Goal: Task Accomplishment & Management: Manage account settings

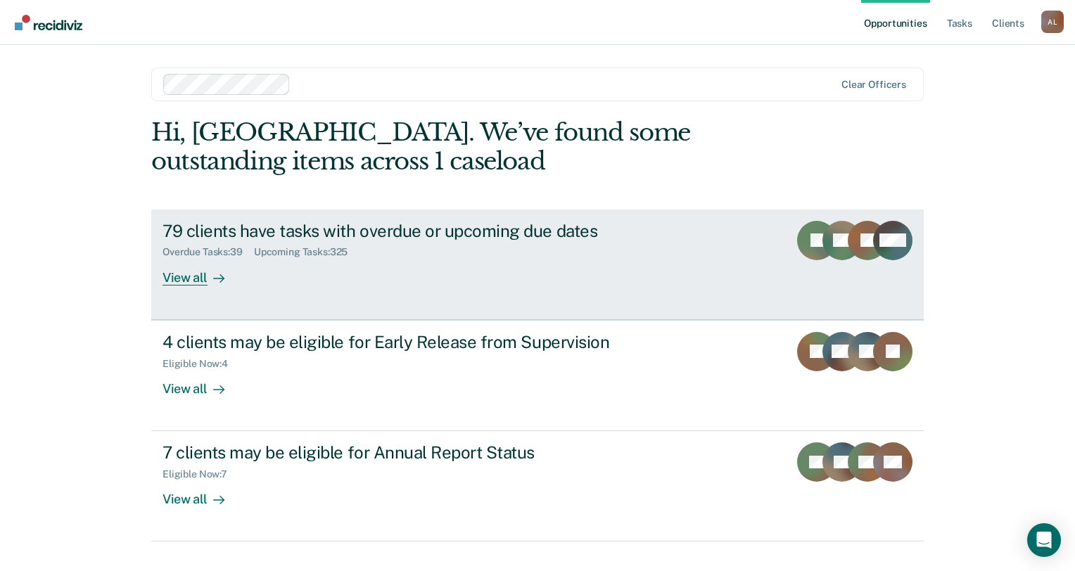
click at [511, 271] on div "79 clients have tasks with overdue or upcoming due dates Overdue Tasks : 39 Upc…" at bounding box center [427, 253] width 528 height 65
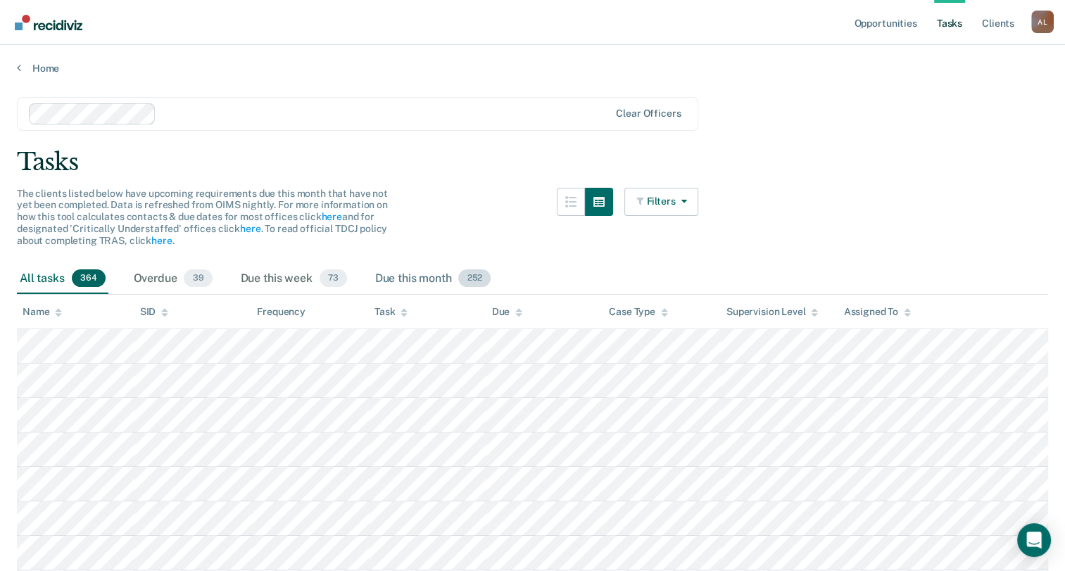
click at [464, 271] on span "252" at bounding box center [474, 279] width 32 height 18
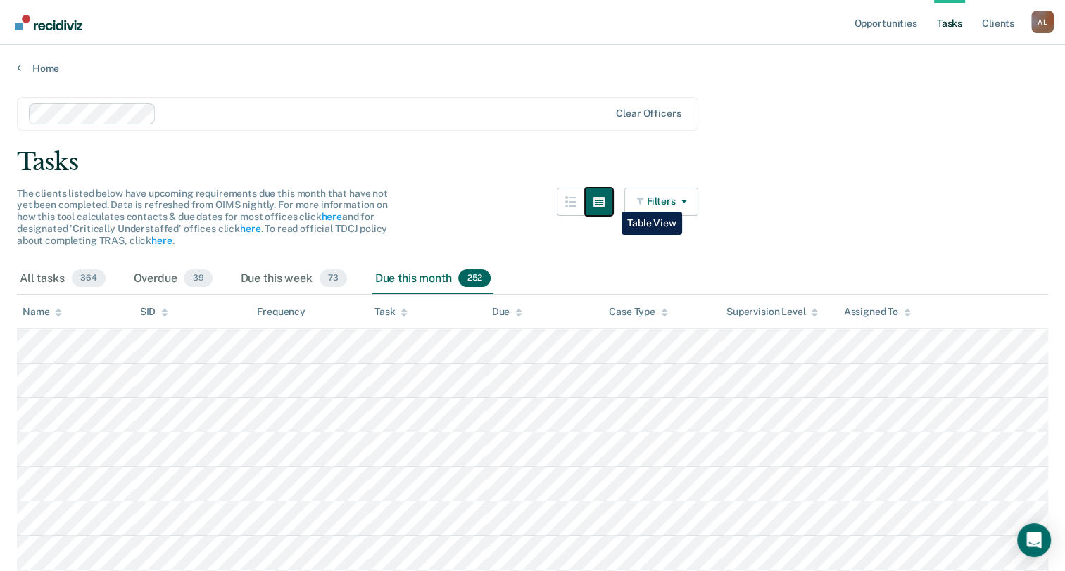
click at [611, 201] on button "button" at bounding box center [599, 202] width 28 height 28
click at [628, 196] on div "Filters Contact Type Collateral Contact 90 ONLY Home Contact, Sch. 0 ONLY Home …" at bounding box center [628, 226] width 142 height 76
click at [674, 205] on button "Filters" at bounding box center [661, 202] width 75 height 28
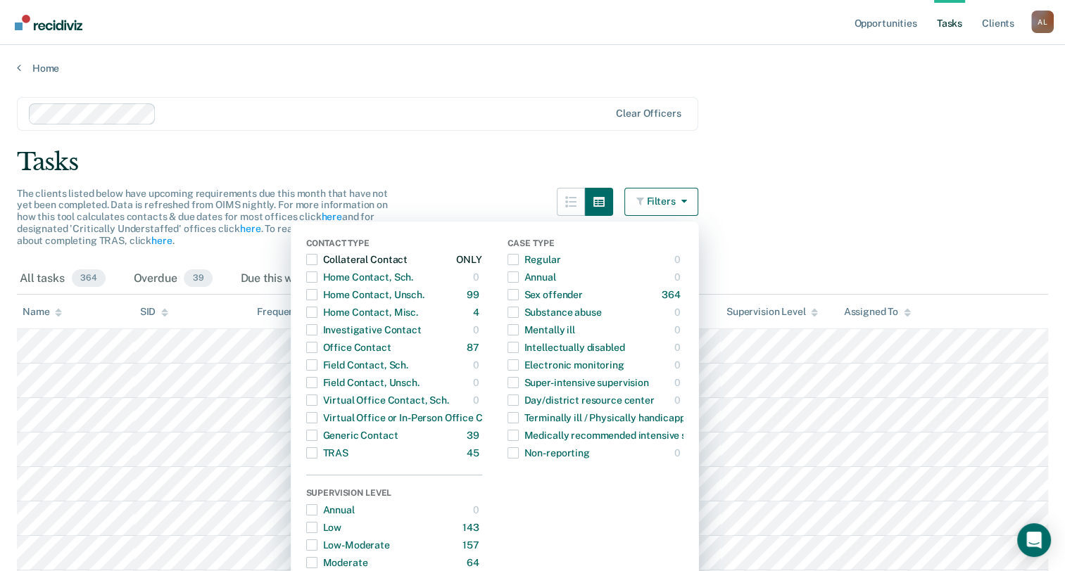
click at [389, 262] on div "Collateral Contact" at bounding box center [356, 259] width 101 height 23
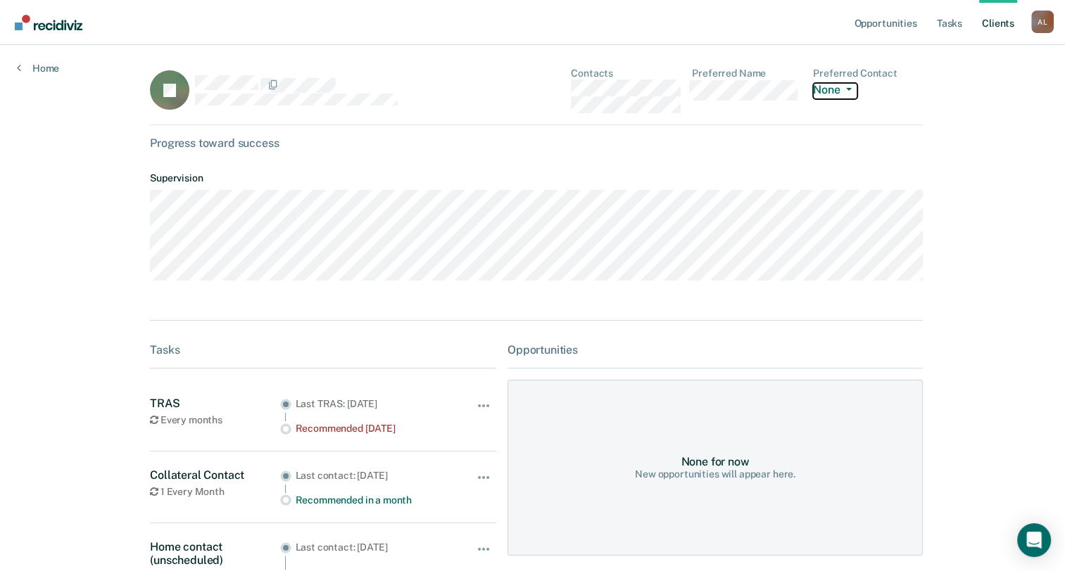
click at [840, 88] on span "button" at bounding box center [845, 89] width 11 height 3
click at [836, 88] on button "Call" at bounding box center [881, 90] width 136 height 23
click at [822, 104] on dl "Preferred Contact Call Call Text Email None" at bounding box center [868, 91] width 110 height 46
click at [828, 84] on button "Call" at bounding box center [831, 91] width 37 height 16
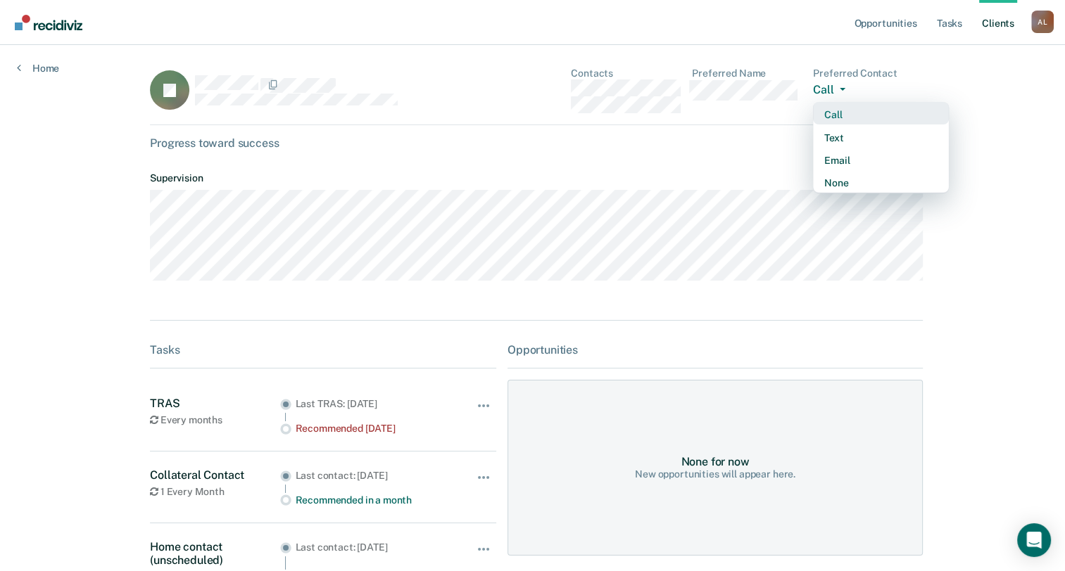
click at [840, 119] on div "Call" at bounding box center [880, 115] width 113 height 12
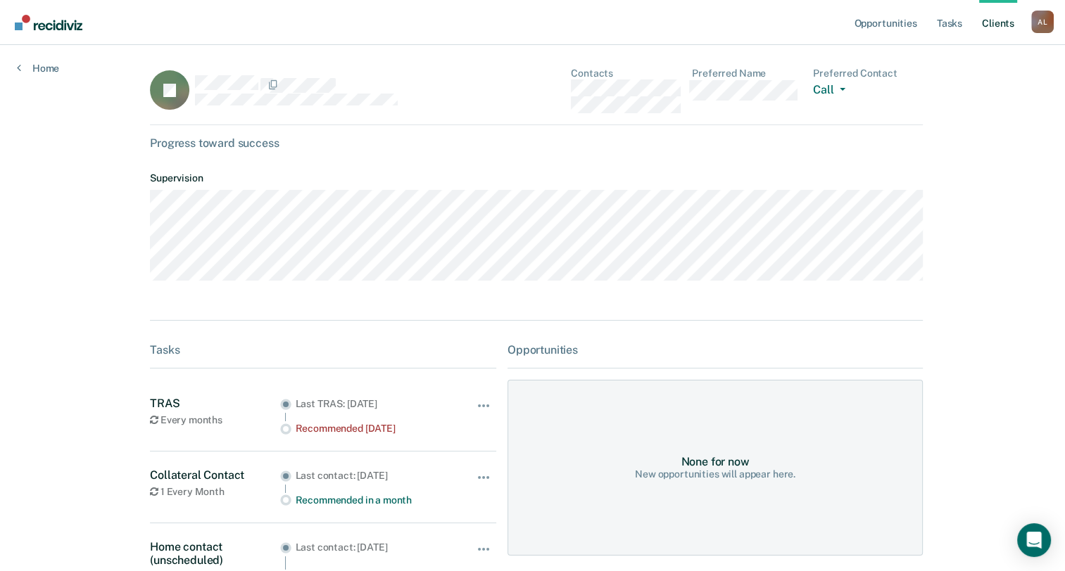
click at [798, 138] on div "Progress toward success" at bounding box center [536, 143] width 773 height 13
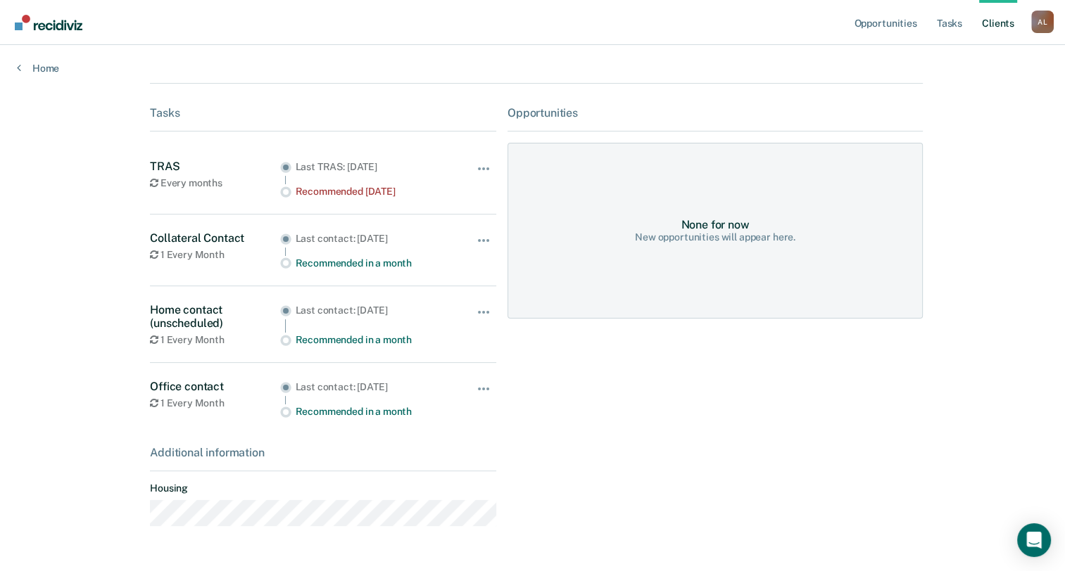
scroll to position [282, 0]
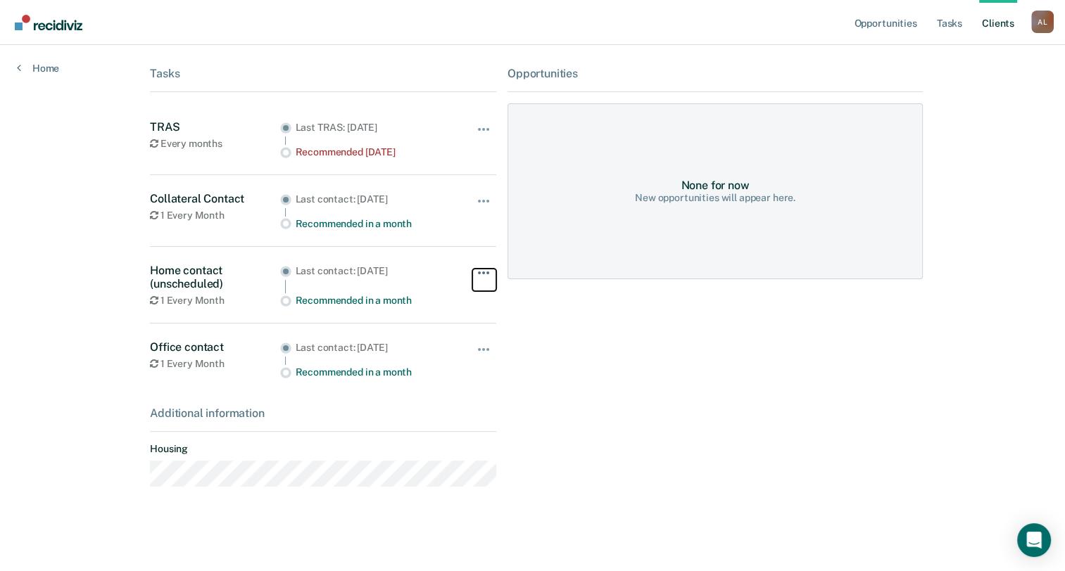
click at [486, 273] on span "button" at bounding box center [487, 273] width 3 height 3
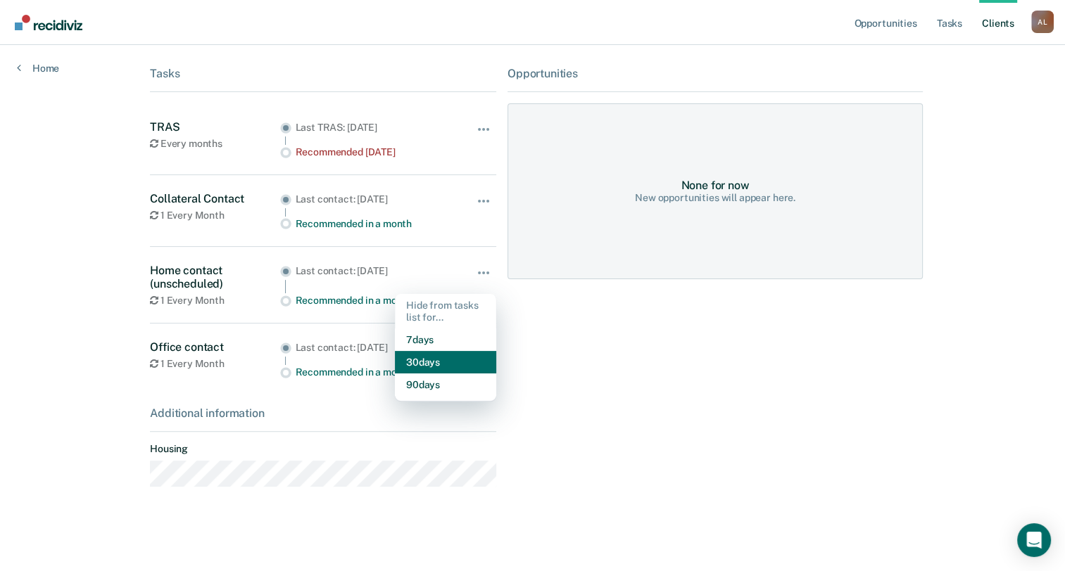
click at [456, 364] on button "30 days" at bounding box center [445, 362] width 101 height 23
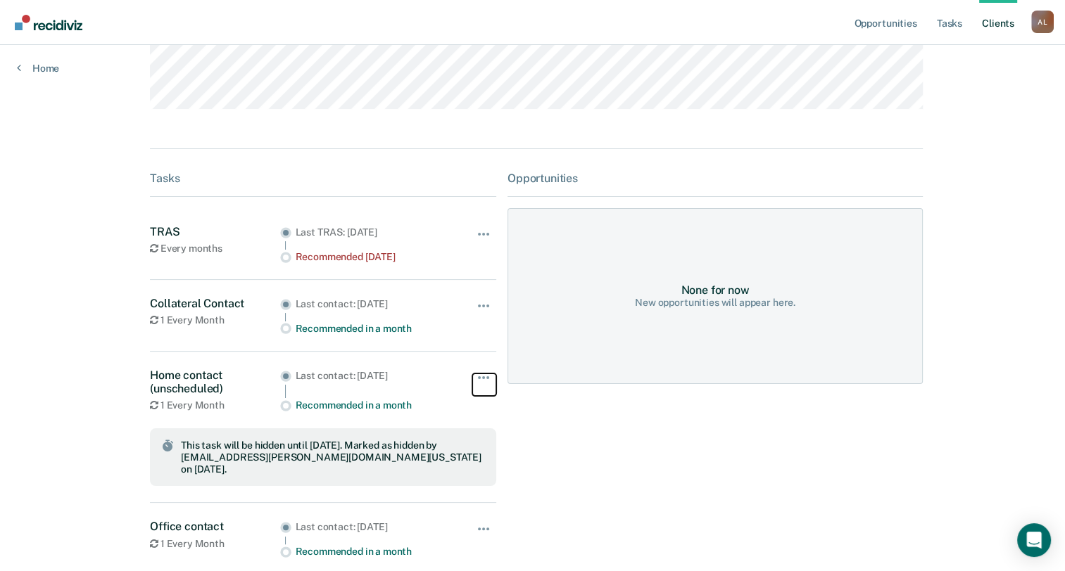
scroll to position [0, 0]
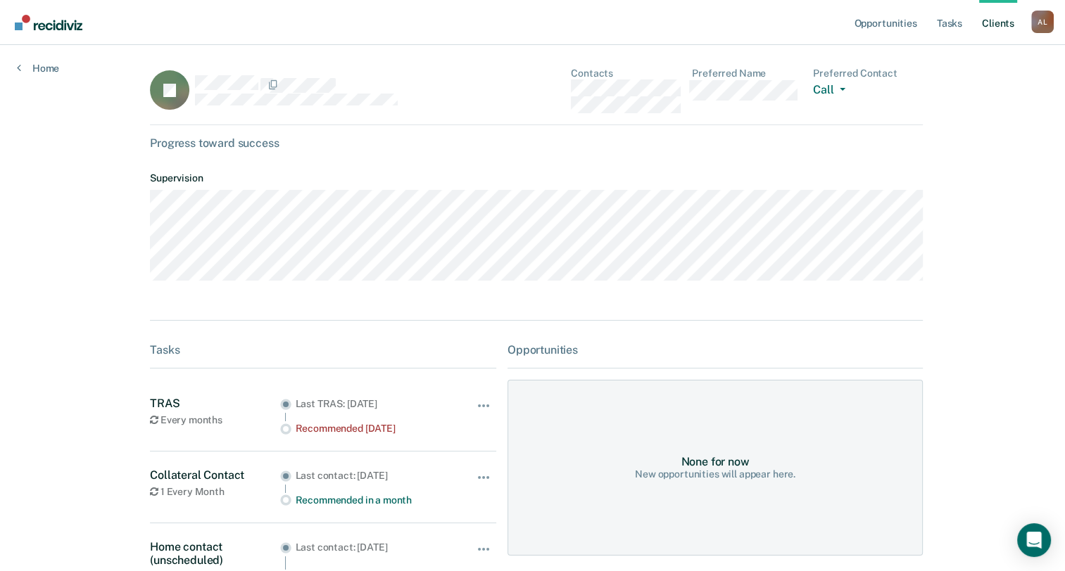
click at [42, 61] on div "Home" at bounding box center [38, 60] width 76 height 30
click at [42, 64] on link "Home" at bounding box center [38, 68] width 42 height 13
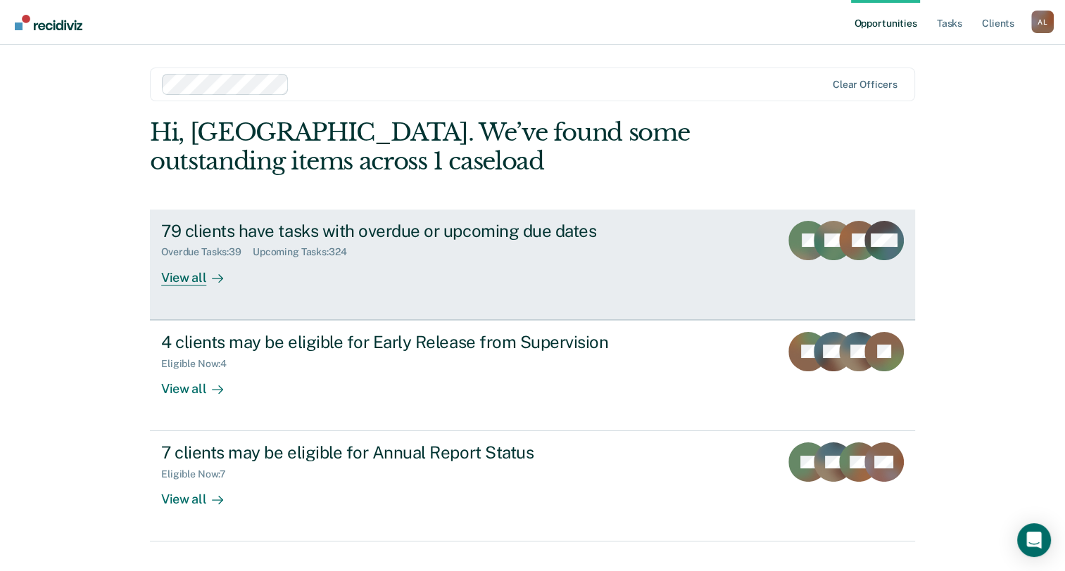
click at [343, 222] on div "79 clients have tasks with overdue or upcoming due dates" at bounding box center [408, 231] width 494 height 20
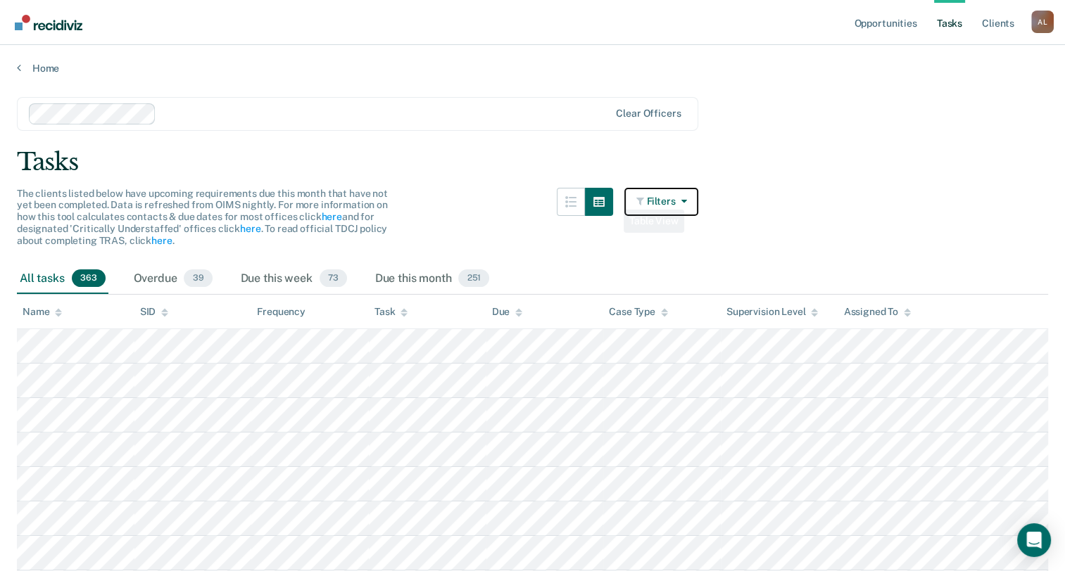
click at [633, 200] on button "Filters" at bounding box center [661, 202] width 75 height 28
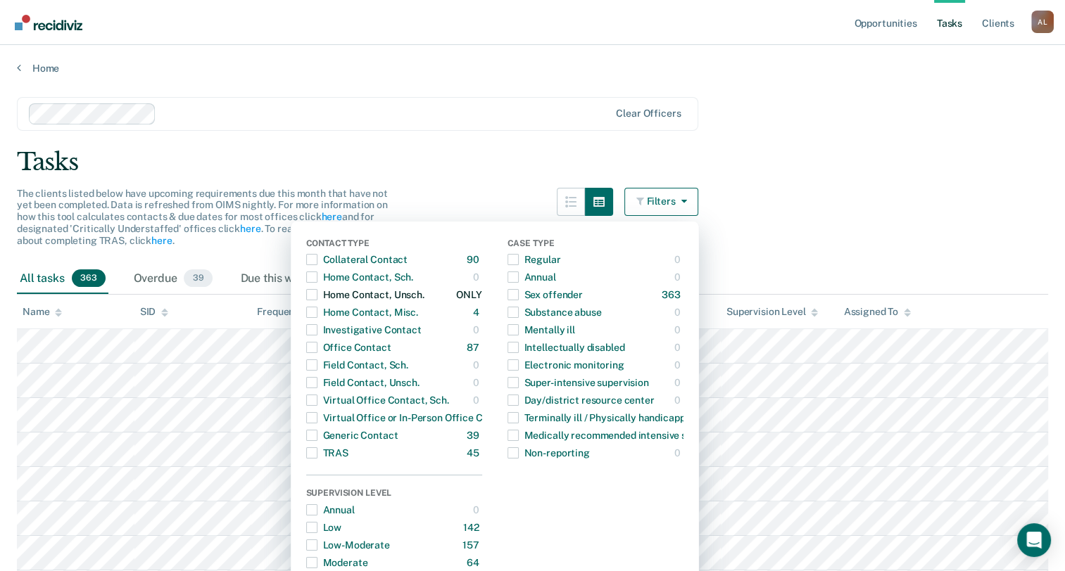
click at [327, 294] on div "Home Contact, Unsch." at bounding box center [365, 295] width 118 height 23
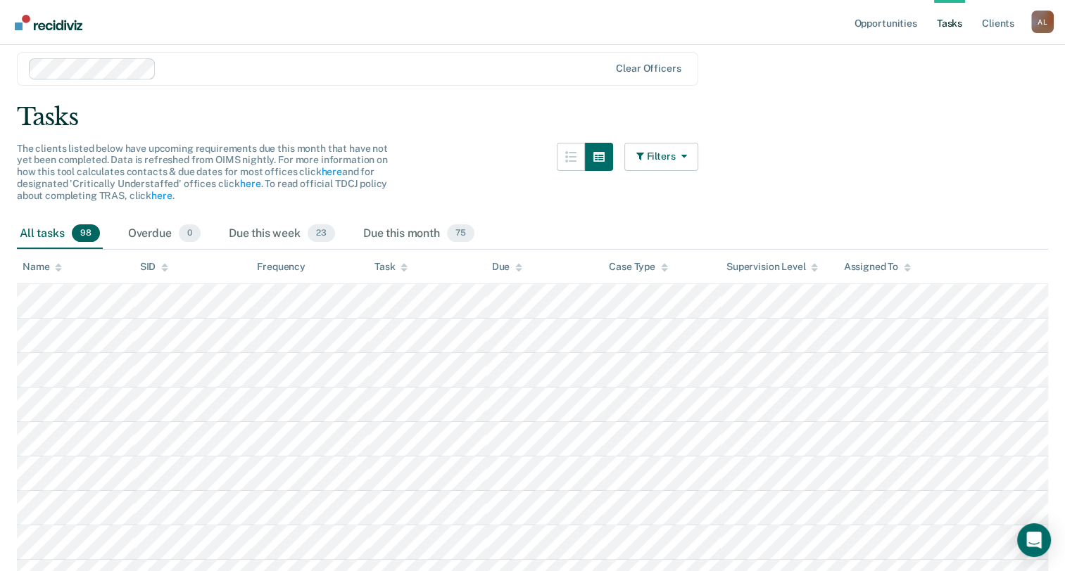
scroll to position [70, 0]
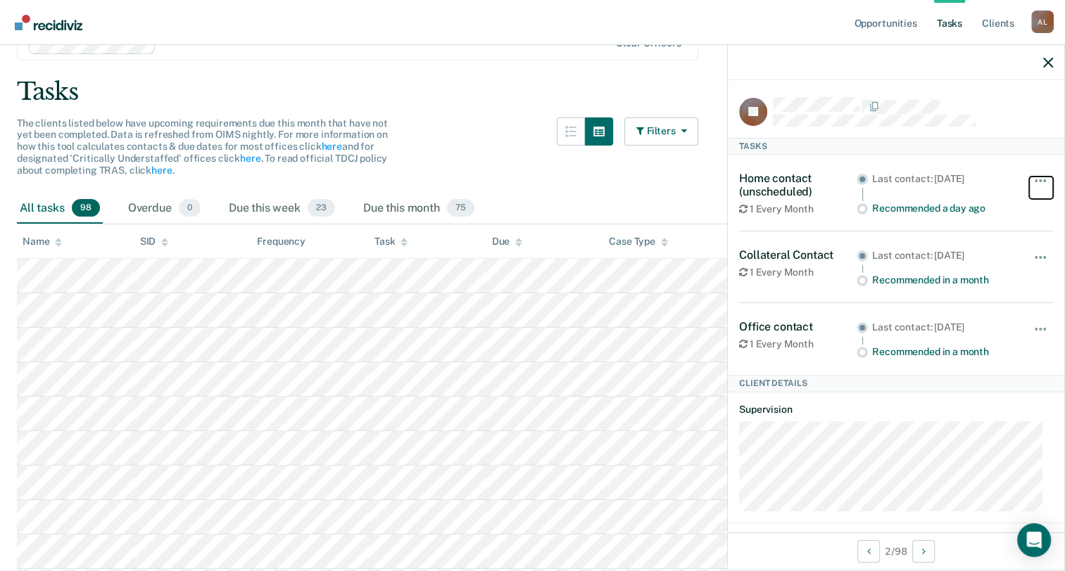
click at [1029, 177] on button "button" at bounding box center [1041, 188] width 24 height 23
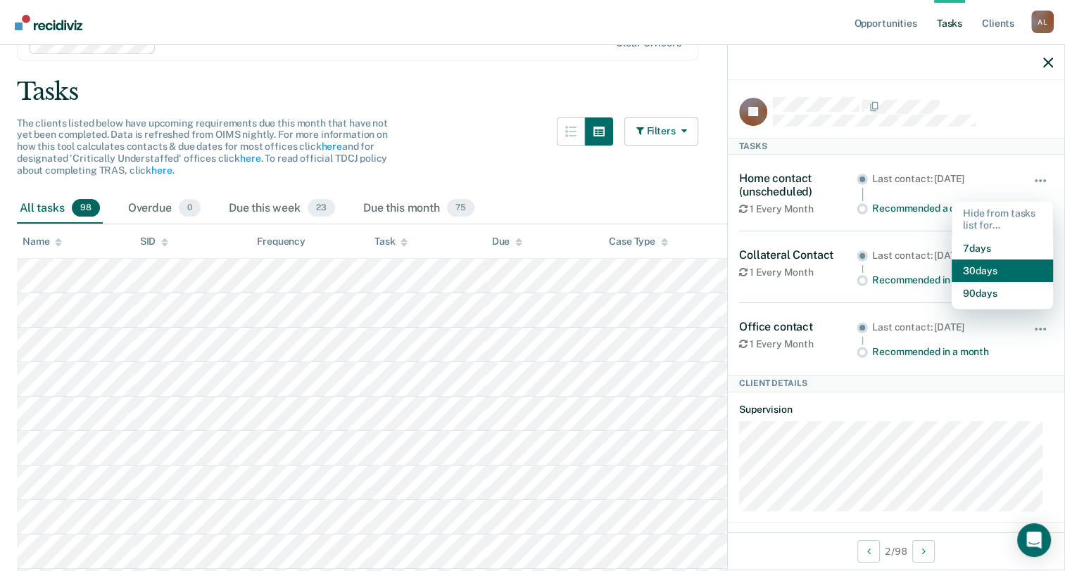
click at [999, 272] on button "30 days" at bounding box center [1001, 271] width 101 height 23
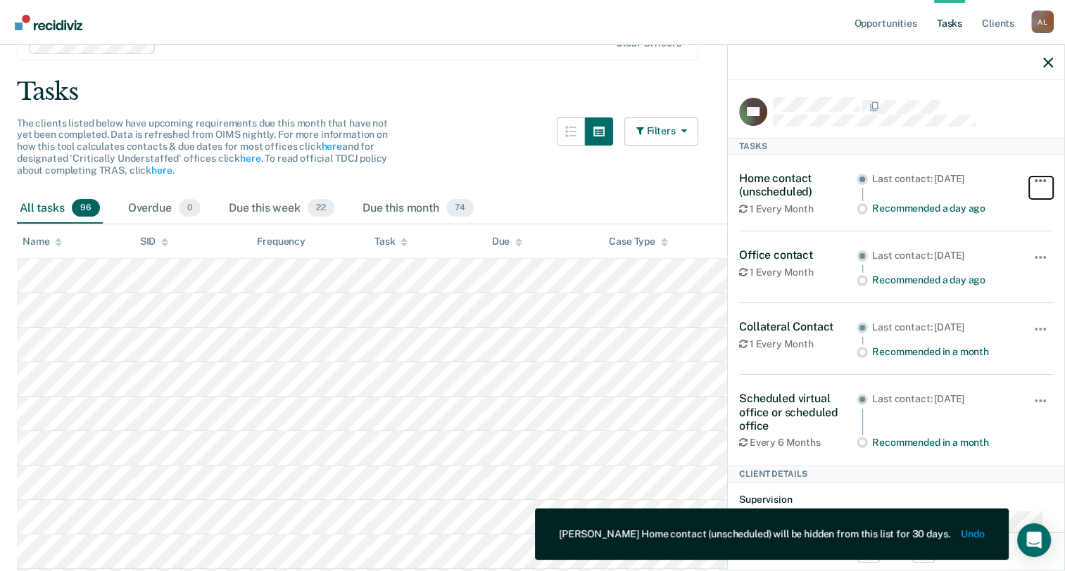
click at [1029, 182] on button "button" at bounding box center [1041, 188] width 24 height 23
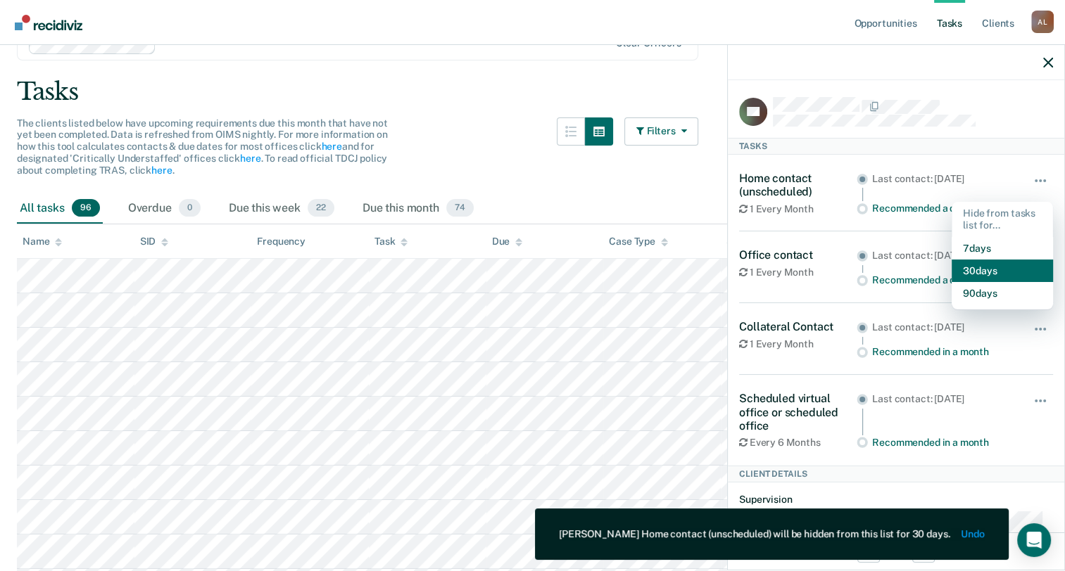
click at [1003, 276] on button "30 days" at bounding box center [1001, 271] width 101 height 23
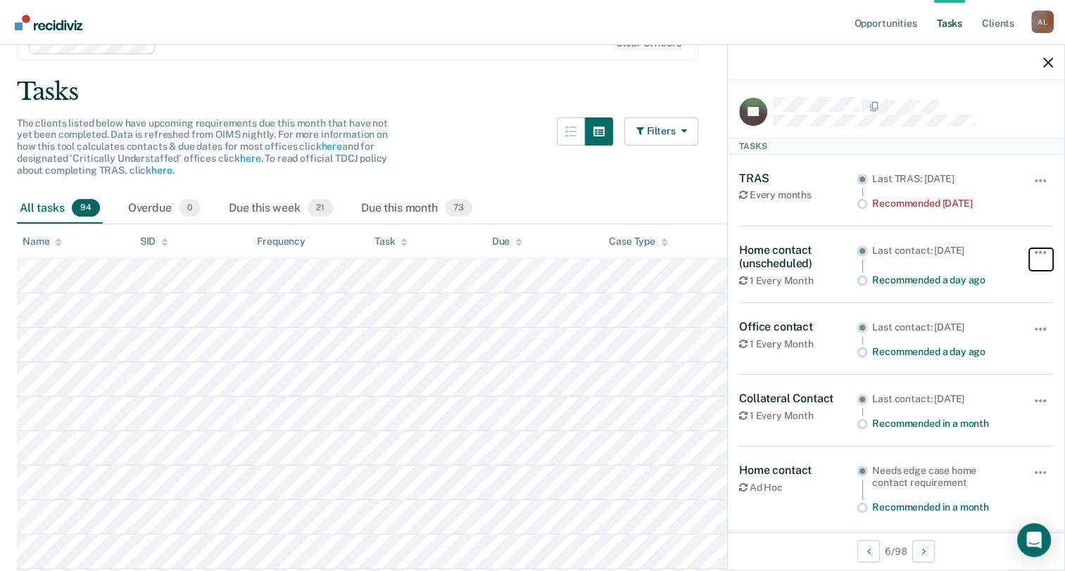
click at [1035, 251] on span "button" at bounding box center [1036, 252] width 3 height 3
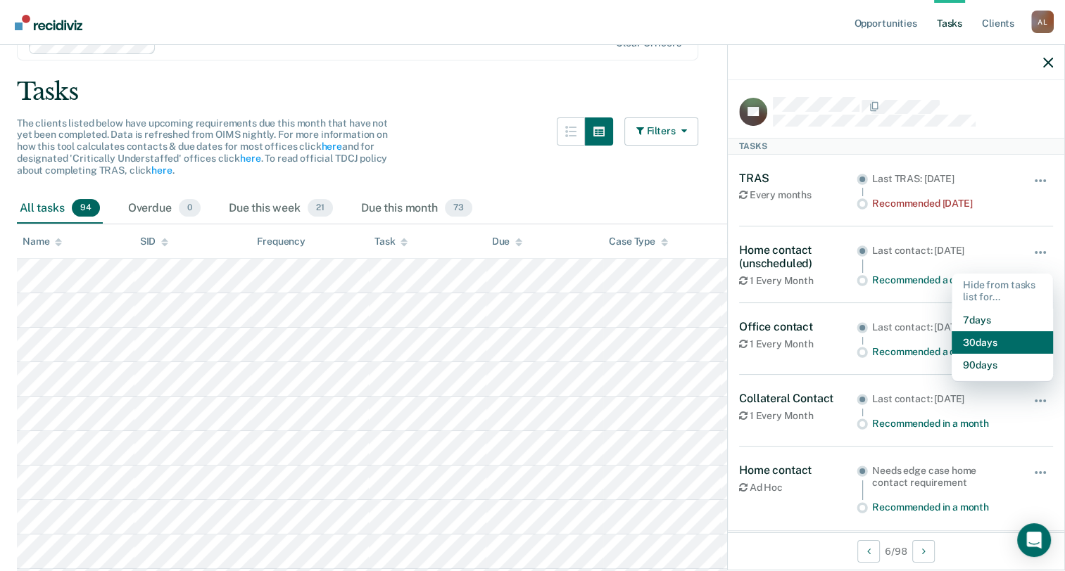
click at [996, 341] on button "30 days" at bounding box center [1001, 342] width 101 height 23
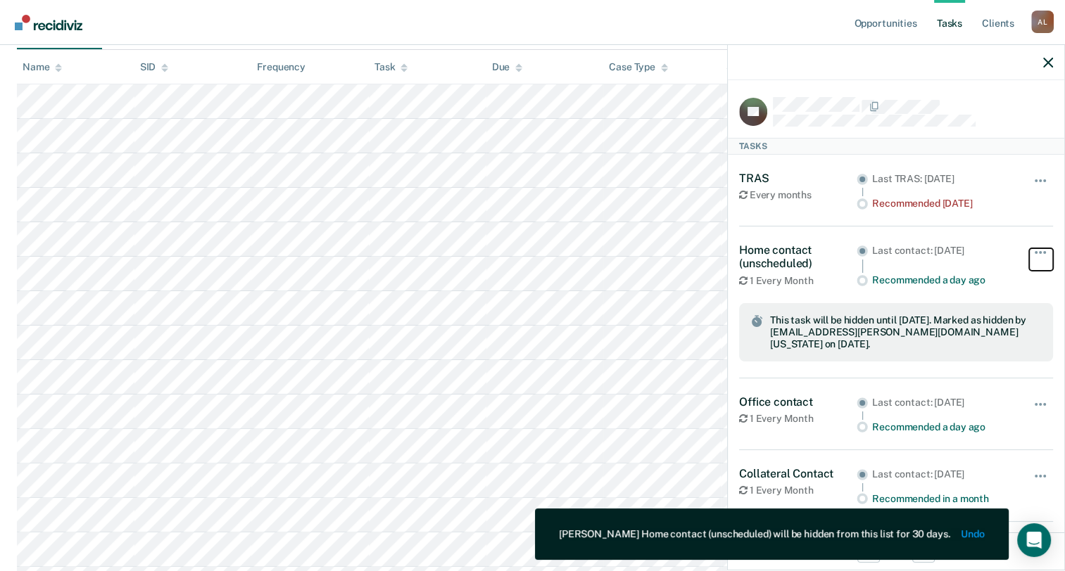
scroll to position [282, 0]
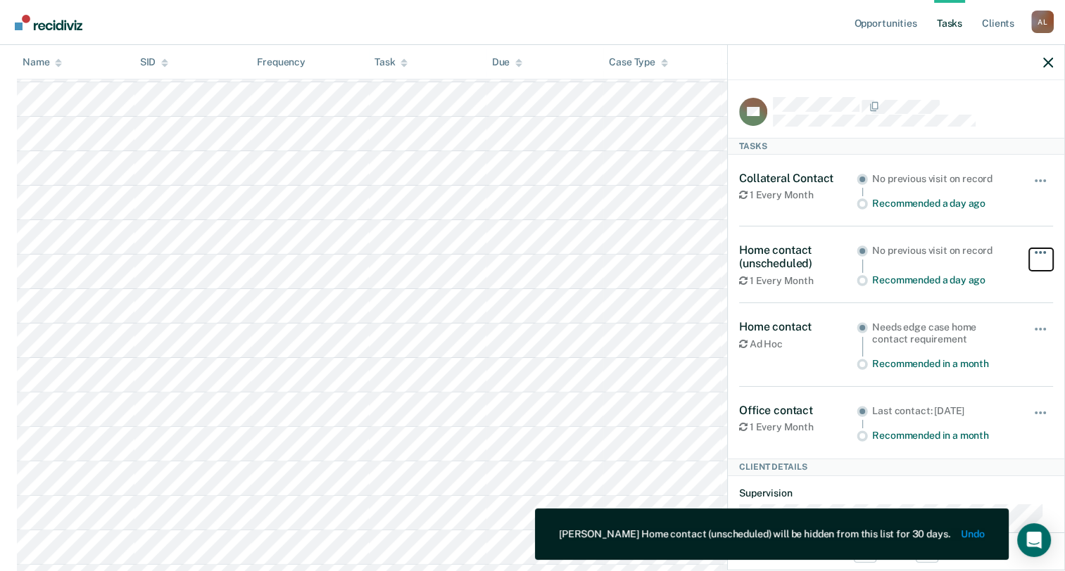
click at [1032, 248] on button "button" at bounding box center [1041, 259] width 24 height 23
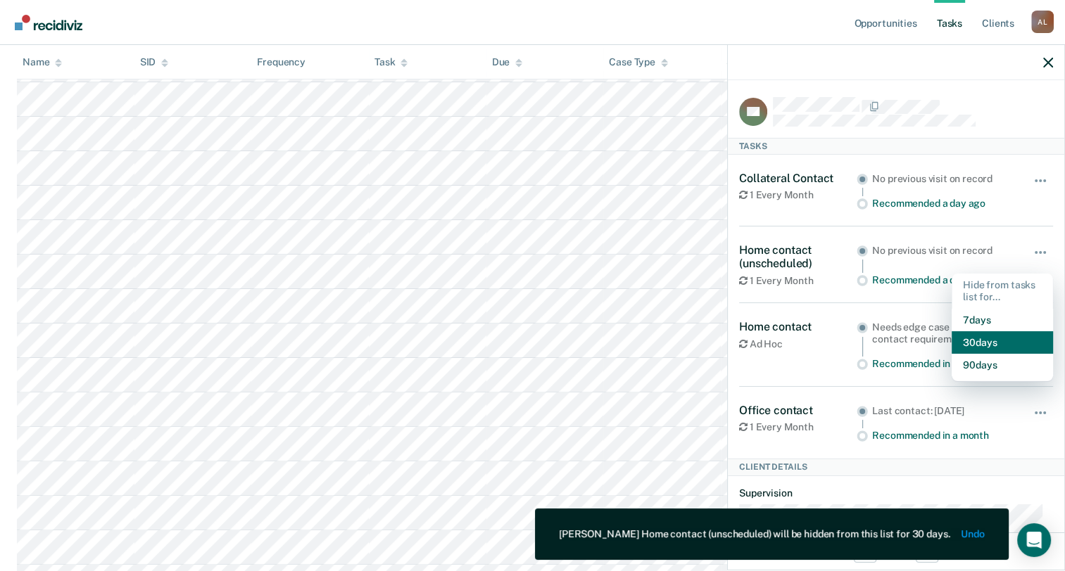
click at [989, 341] on button "30 days" at bounding box center [1001, 342] width 101 height 23
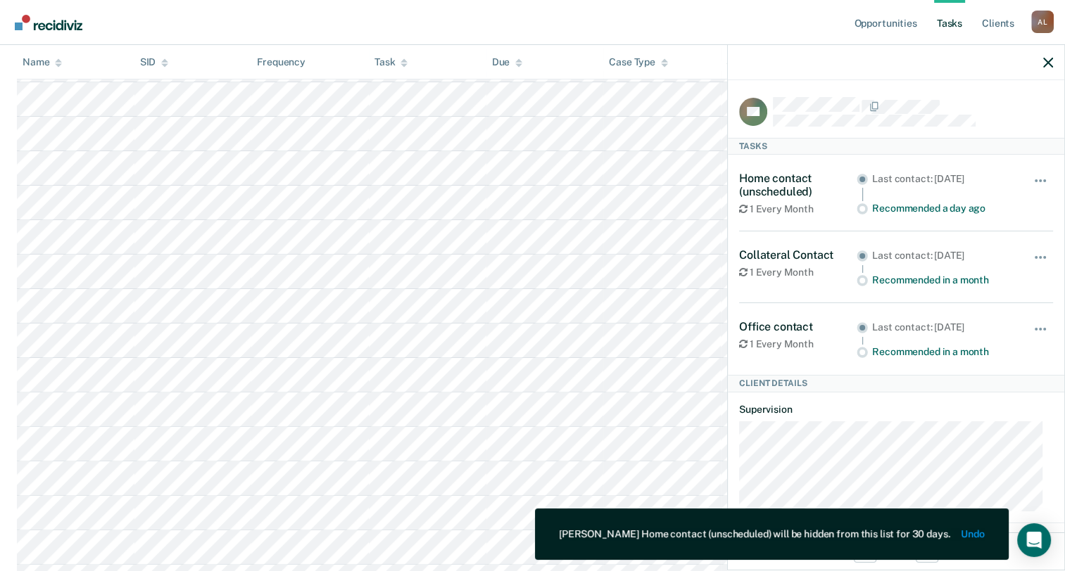
click at [1016, 178] on div "Home contact (unscheduled) 1 Every Month Last contact: [DATE] Recommended a day…" at bounding box center [896, 193] width 314 height 43
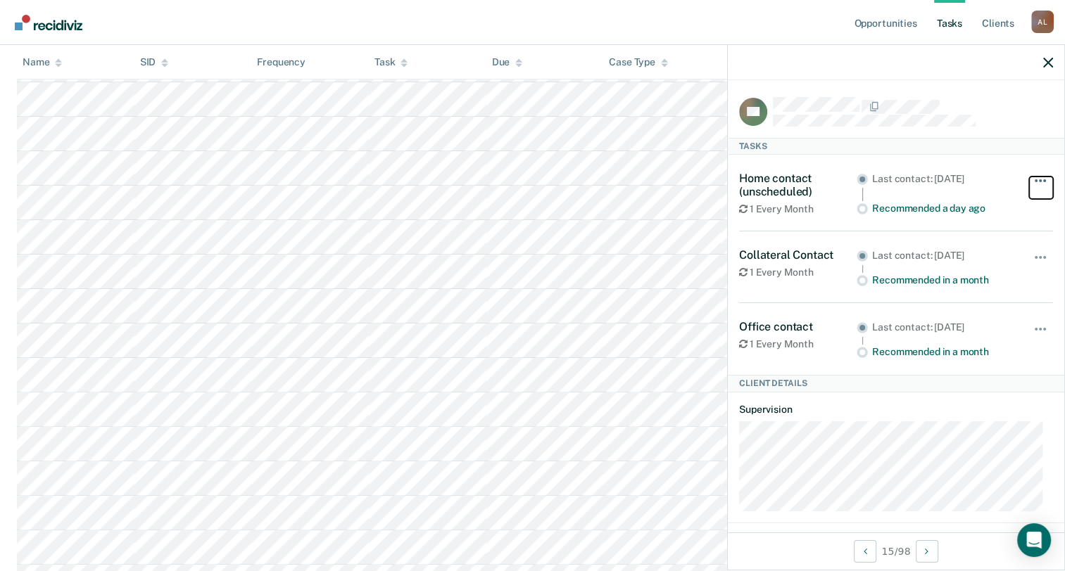
click at [1029, 177] on button "button" at bounding box center [1041, 188] width 24 height 23
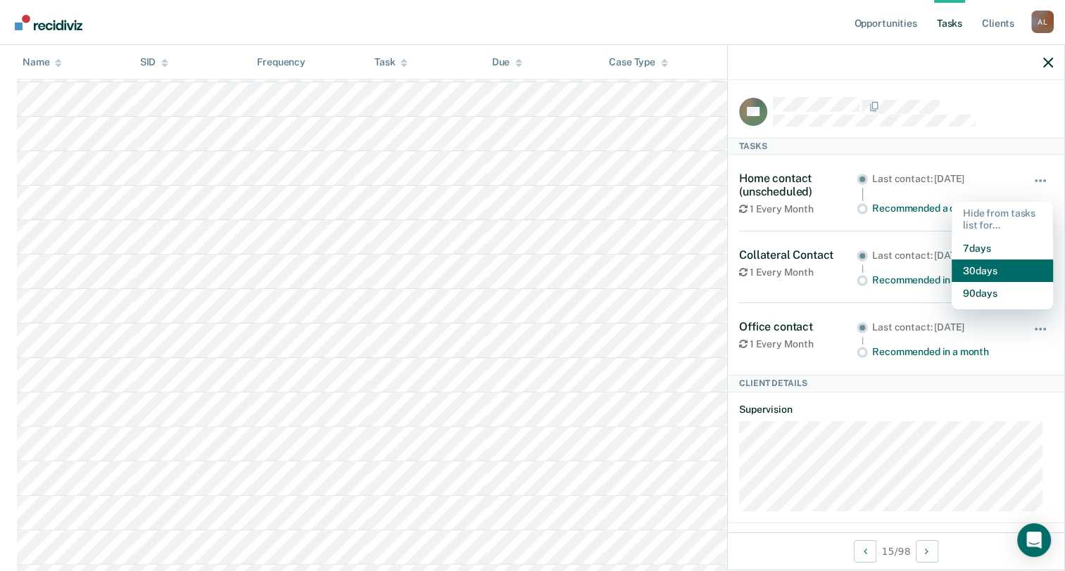
click at [994, 274] on button "30 days" at bounding box center [1001, 271] width 101 height 23
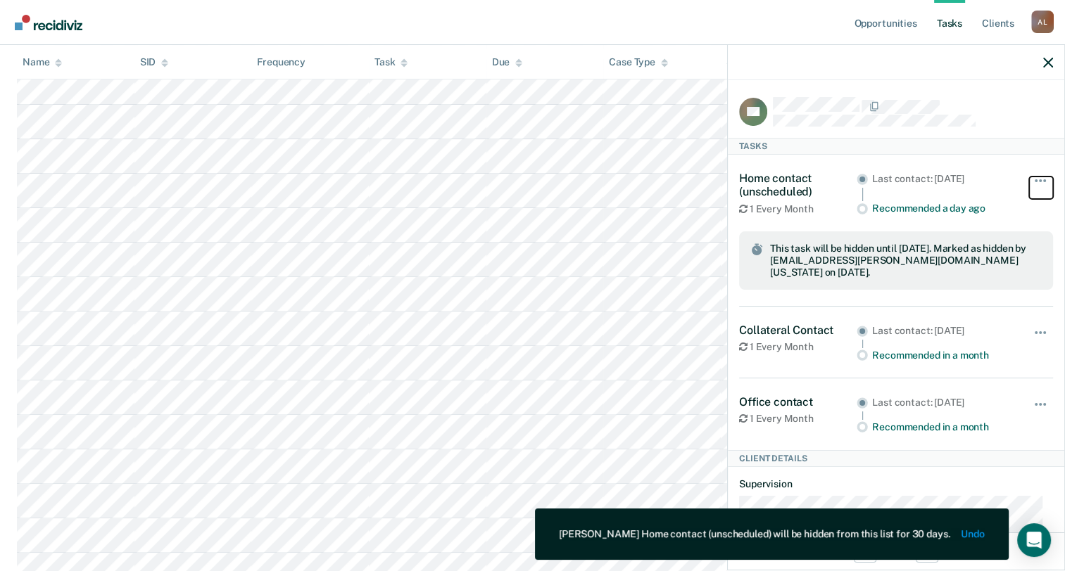
scroll to position [422, 0]
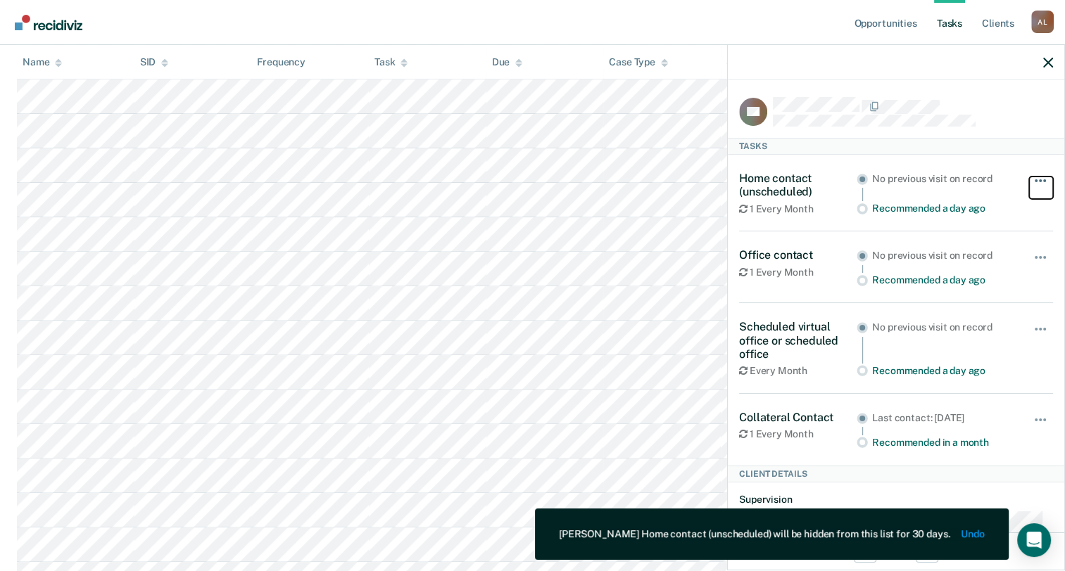
click at [1039, 180] on span "button" at bounding box center [1040, 180] width 3 height 3
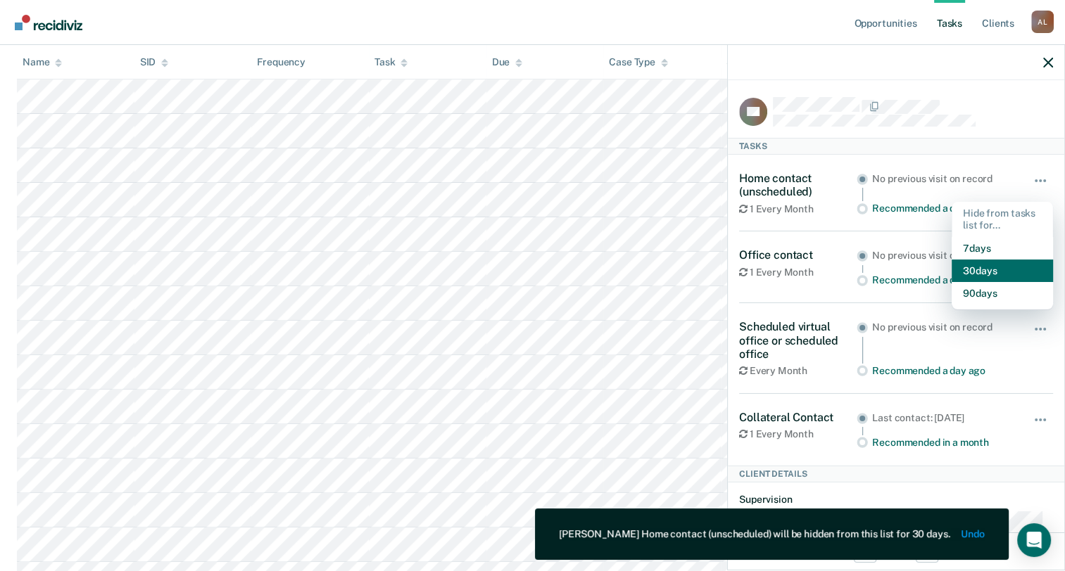
click at [999, 269] on button "30 days" at bounding box center [1001, 271] width 101 height 23
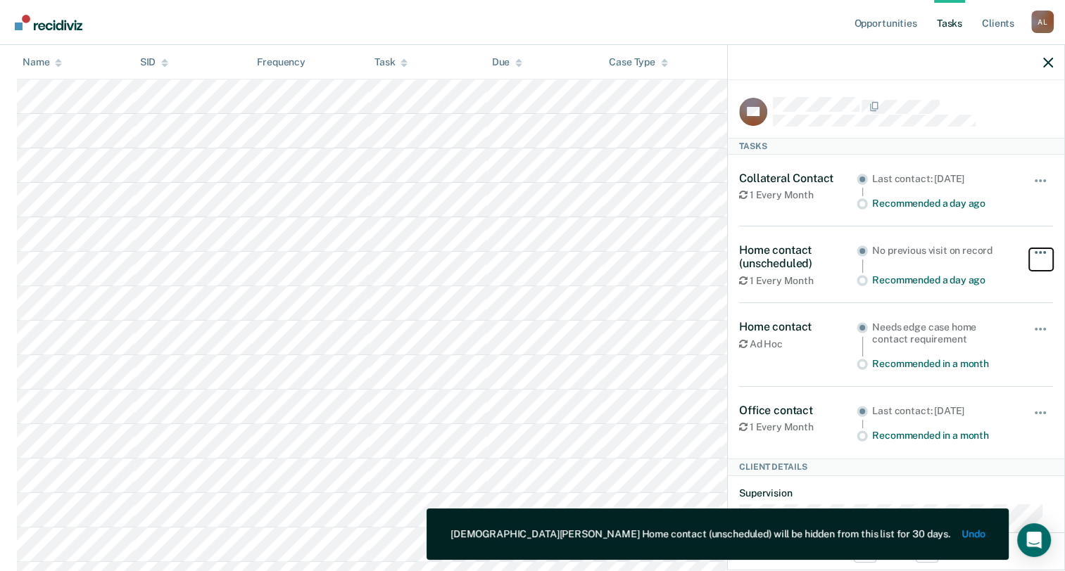
click at [1035, 254] on button "button" at bounding box center [1041, 259] width 24 height 23
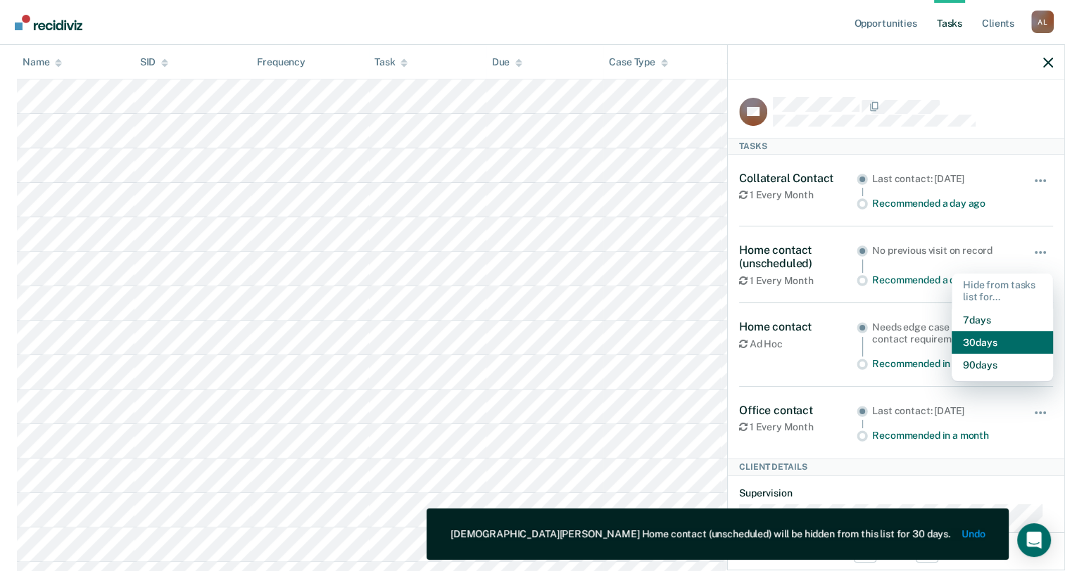
click at [980, 340] on button "30 days" at bounding box center [1001, 342] width 101 height 23
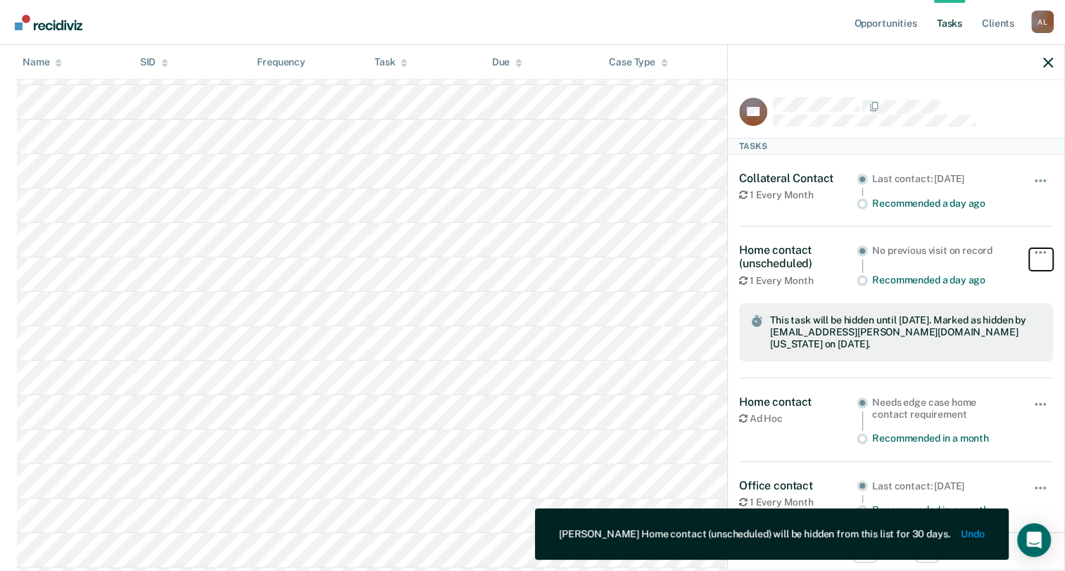
scroll to position [563, 0]
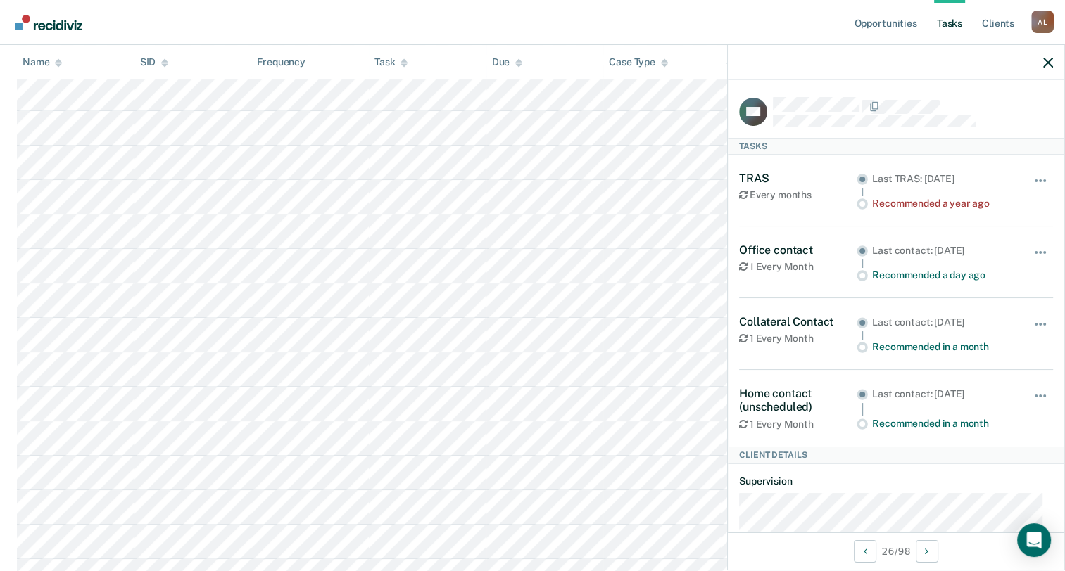
click at [1030, 388] on div "Hide from tasks list for... 7 days 30 days 90 days" at bounding box center [1041, 408] width 24 height 43
click at [1030, 392] on button "button" at bounding box center [1041, 403] width 24 height 23
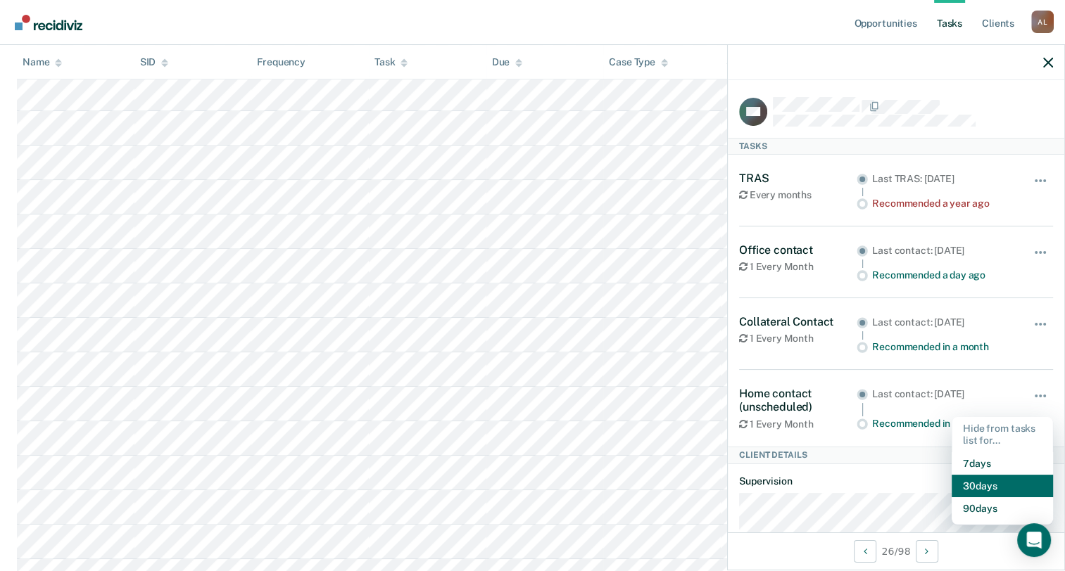
click at [1002, 481] on button "30 days" at bounding box center [1001, 486] width 101 height 23
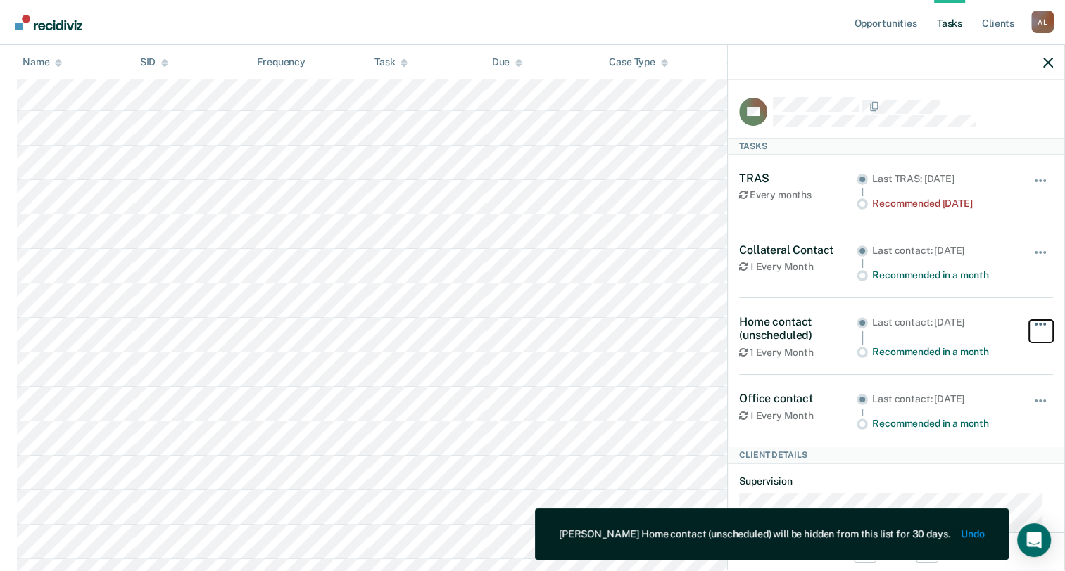
click at [1043, 323] on span "button" at bounding box center [1044, 324] width 3 height 3
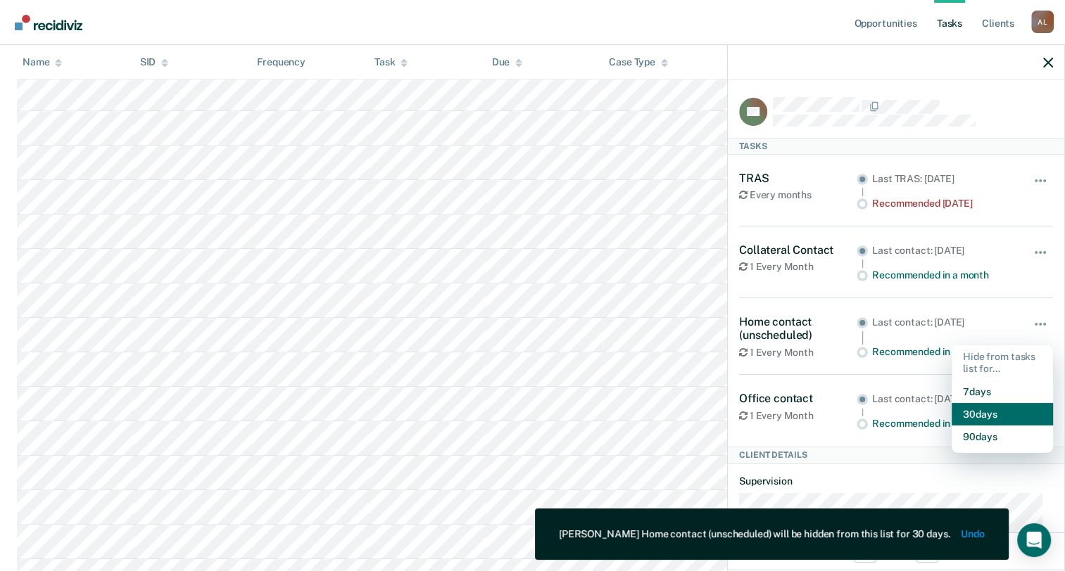
click at [994, 414] on button "30 days" at bounding box center [1001, 414] width 101 height 23
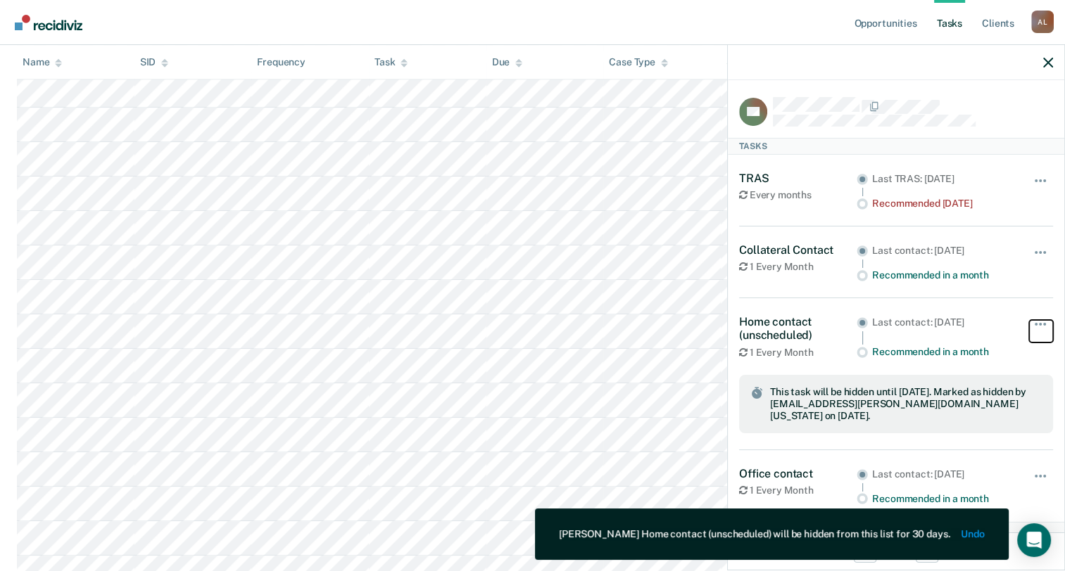
scroll to position [774, 0]
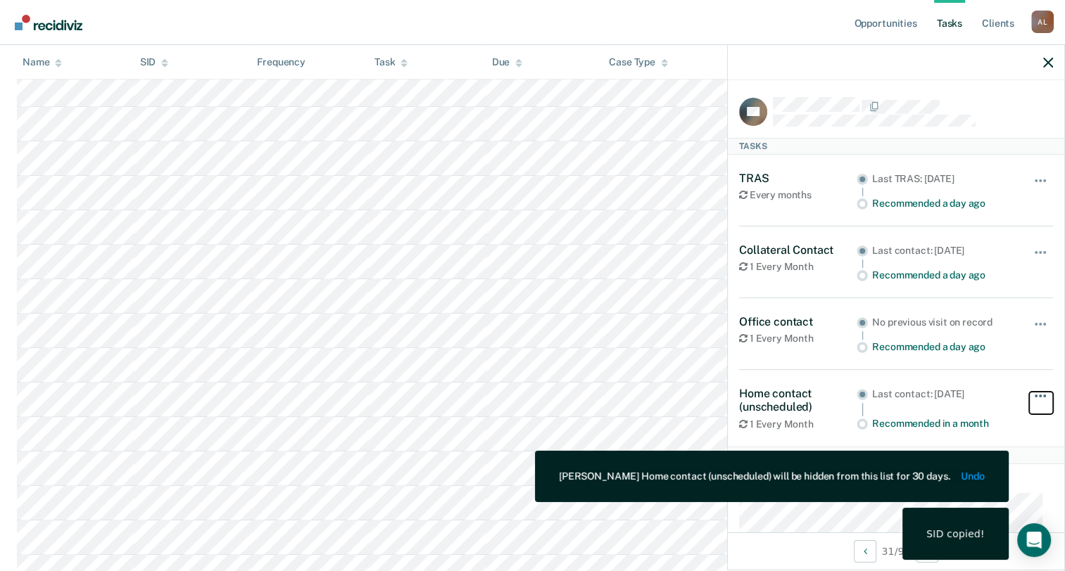
click at [1039, 395] on span "button" at bounding box center [1040, 396] width 3 height 3
click at [1033, 484] on button "30 days" at bounding box center [1001, 486] width 101 height 23
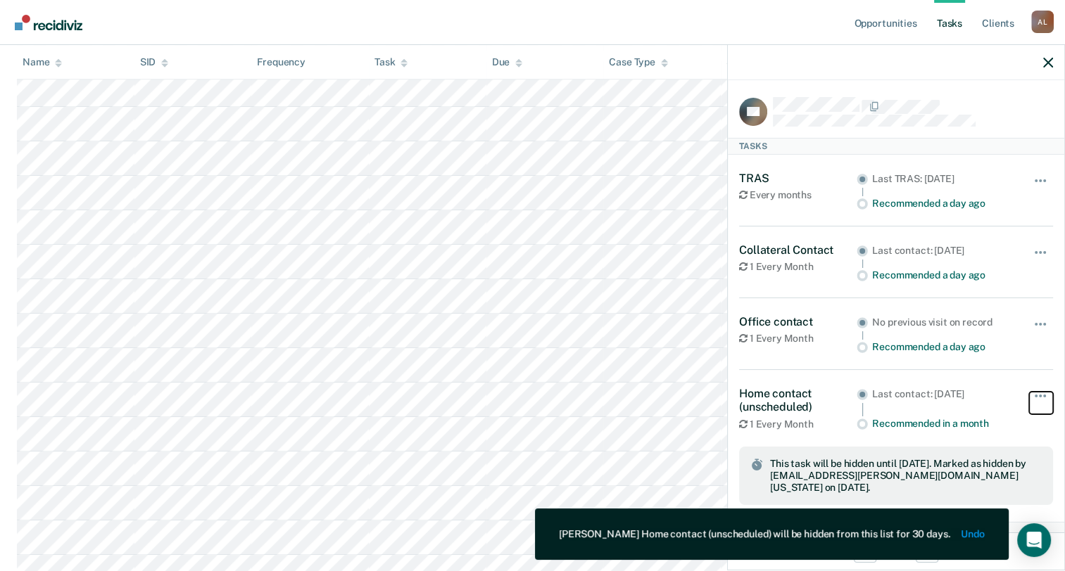
scroll to position [915, 0]
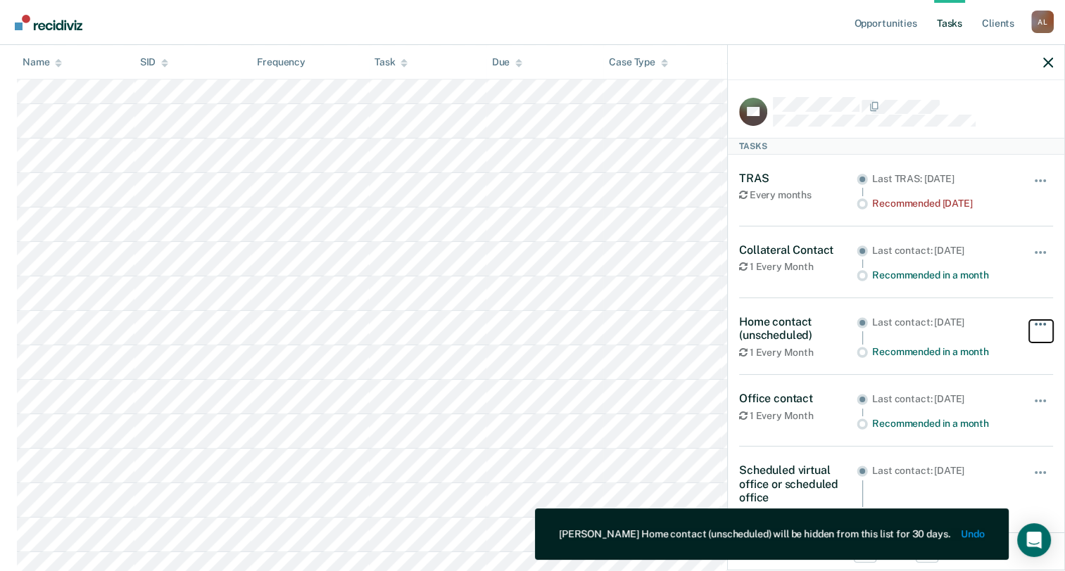
click at [1035, 324] on button "button" at bounding box center [1041, 331] width 24 height 23
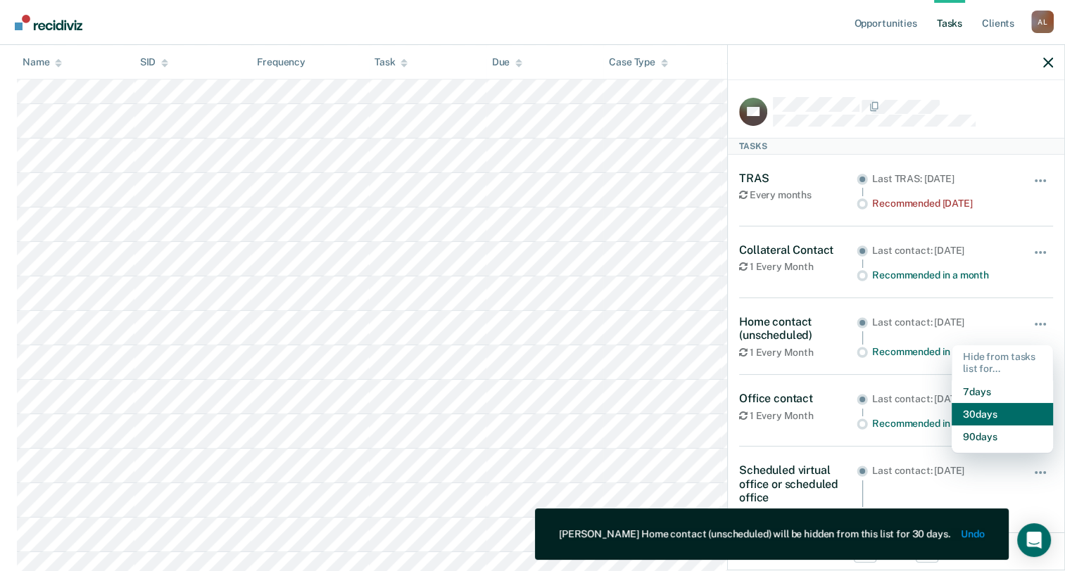
click at [992, 413] on button "30 days" at bounding box center [1001, 414] width 101 height 23
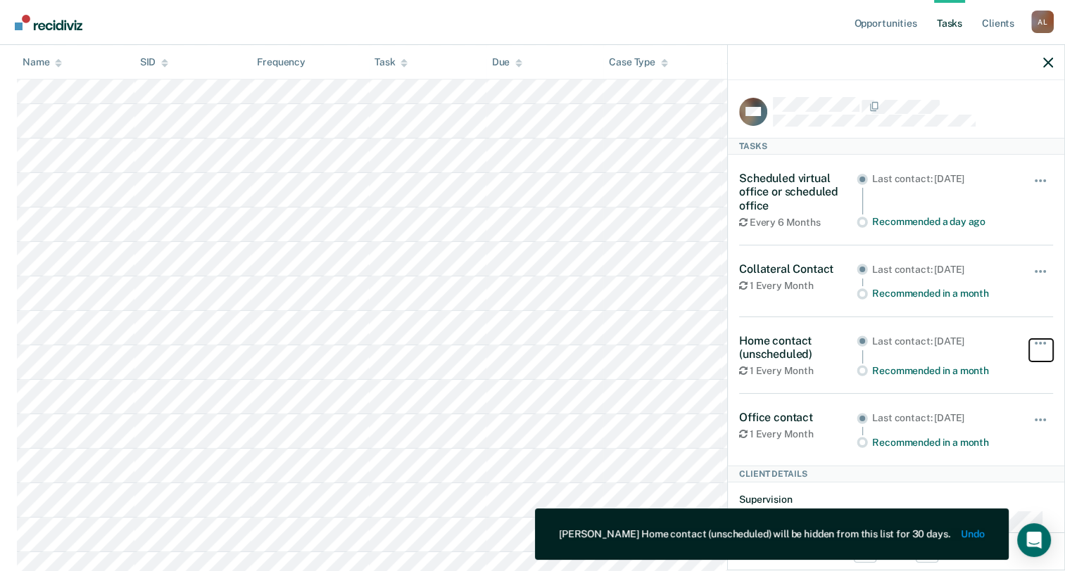
click at [1029, 345] on button "button" at bounding box center [1041, 350] width 24 height 23
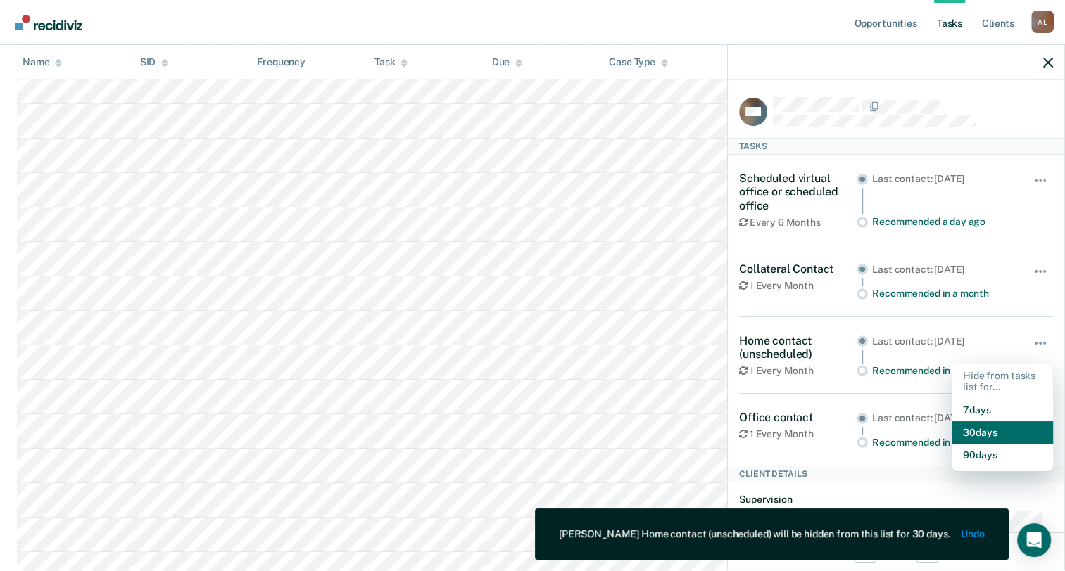
click at [988, 430] on button "30 days" at bounding box center [1001, 433] width 101 height 23
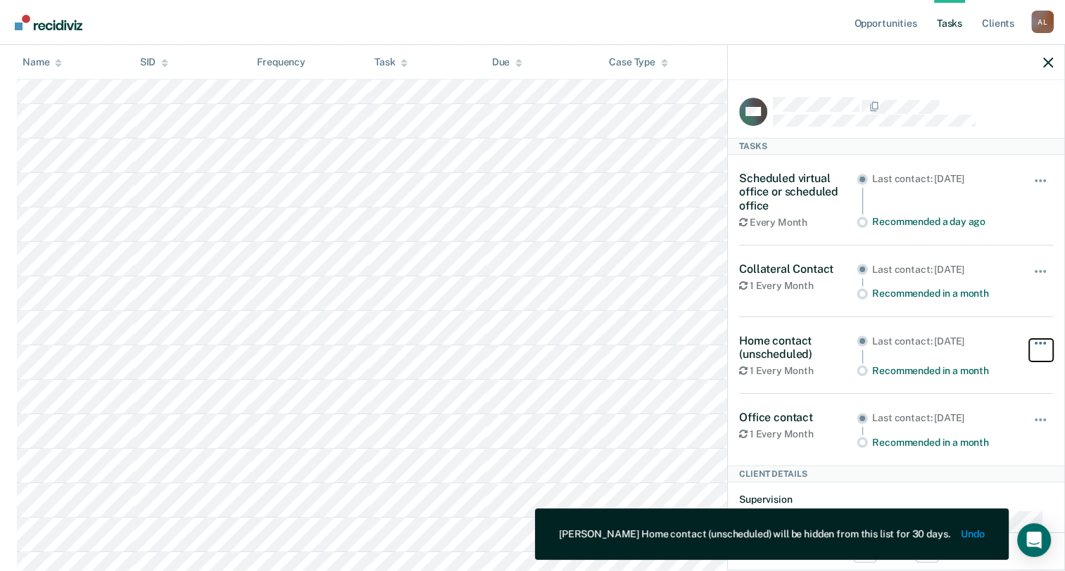
click at [1043, 342] on span "button" at bounding box center [1044, 343] width 3 height 3
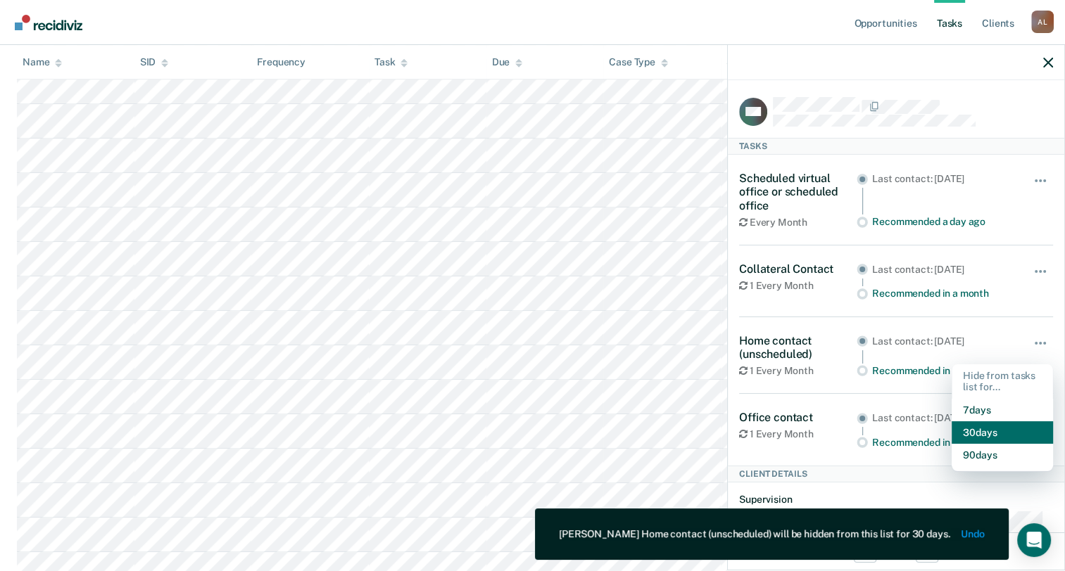
click at [981, 440] on button "30 days" at bounding box center [1001, 433] width 101 height 23
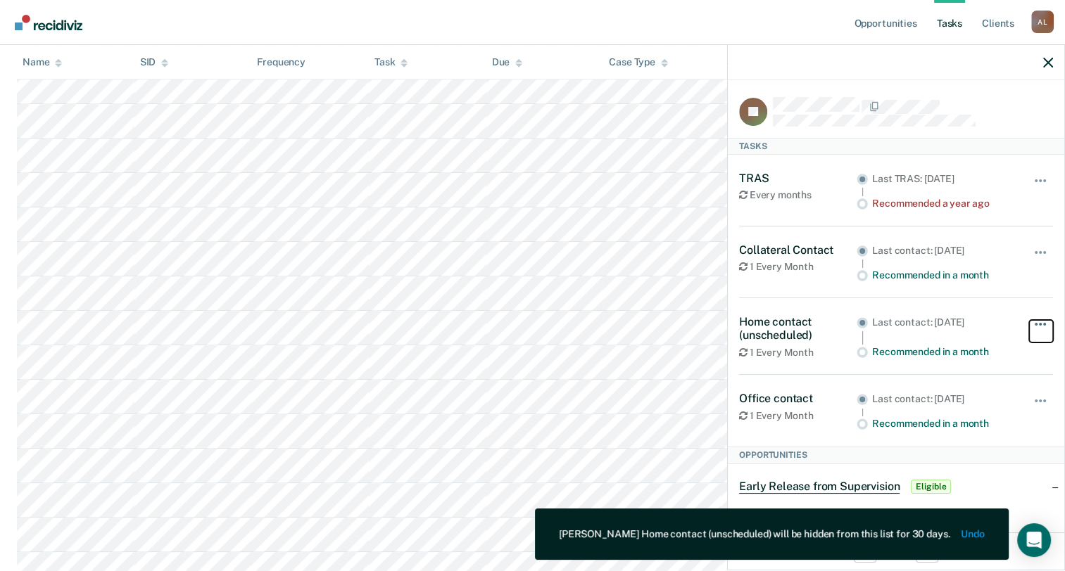
click at [1043, 323] on span "button" at bounding box center [1044, 324] width 3 height 3
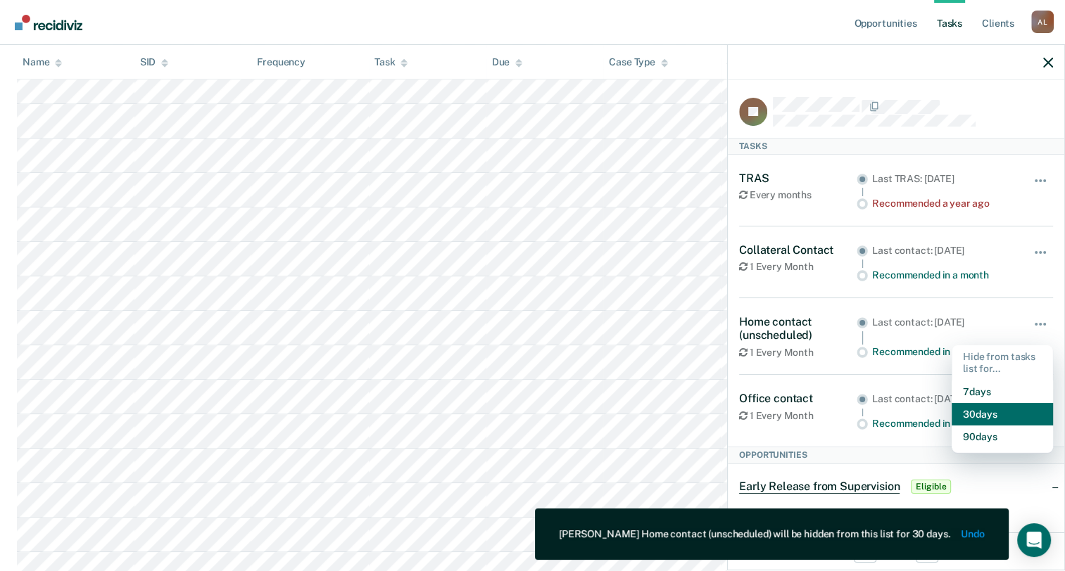
click at [987, 411] on button "30 days" at bounding box center [1001, 414] width 101 height 23
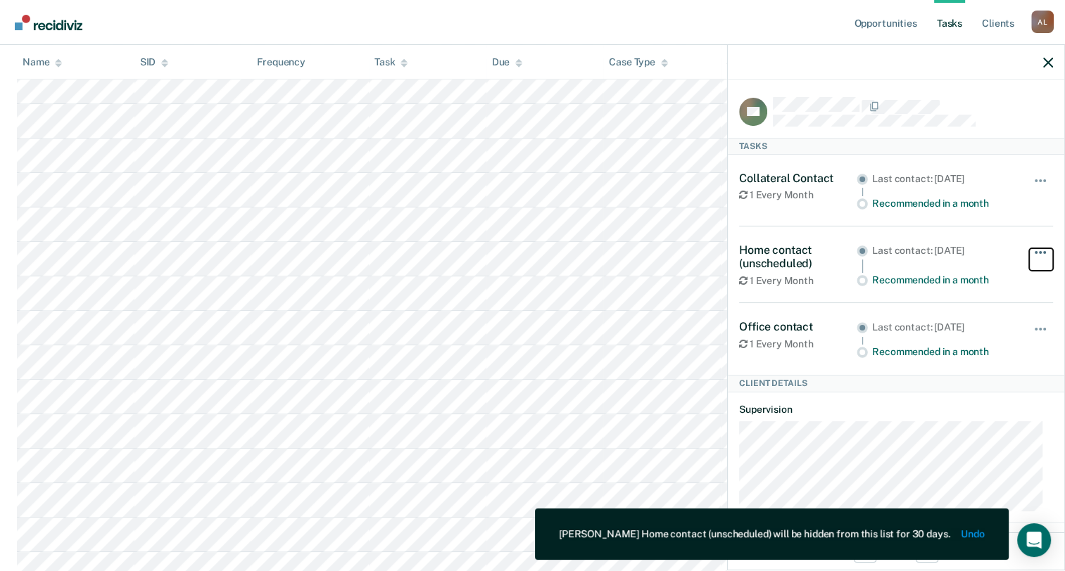
click at [1037, 250] on button "button" at bounding box center [1041, 259] width 24 height 23
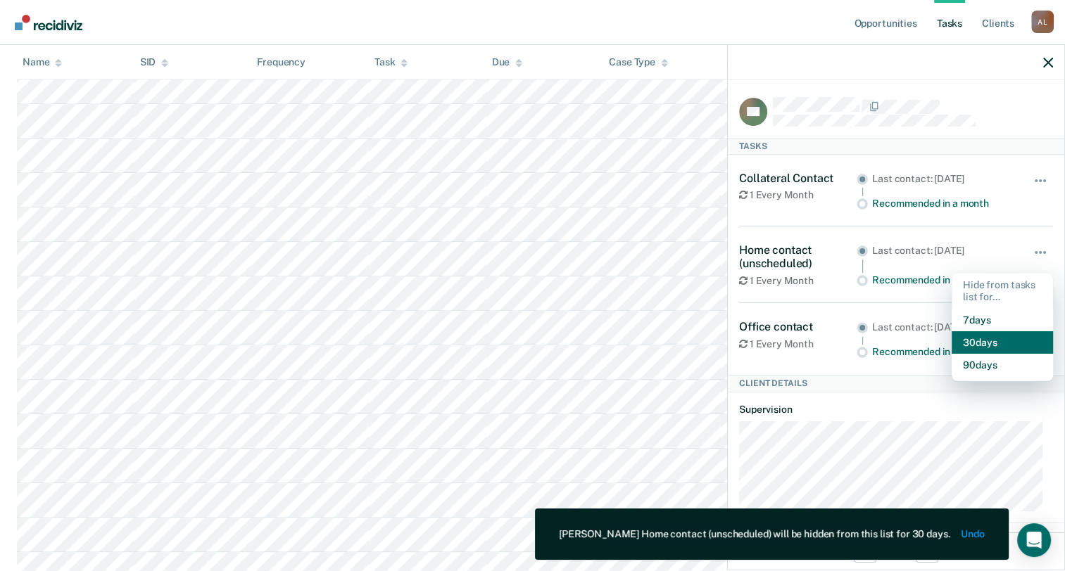
click at [968, 345] on button "30 days" at bounding box center [1001, 342] width 101 height 23
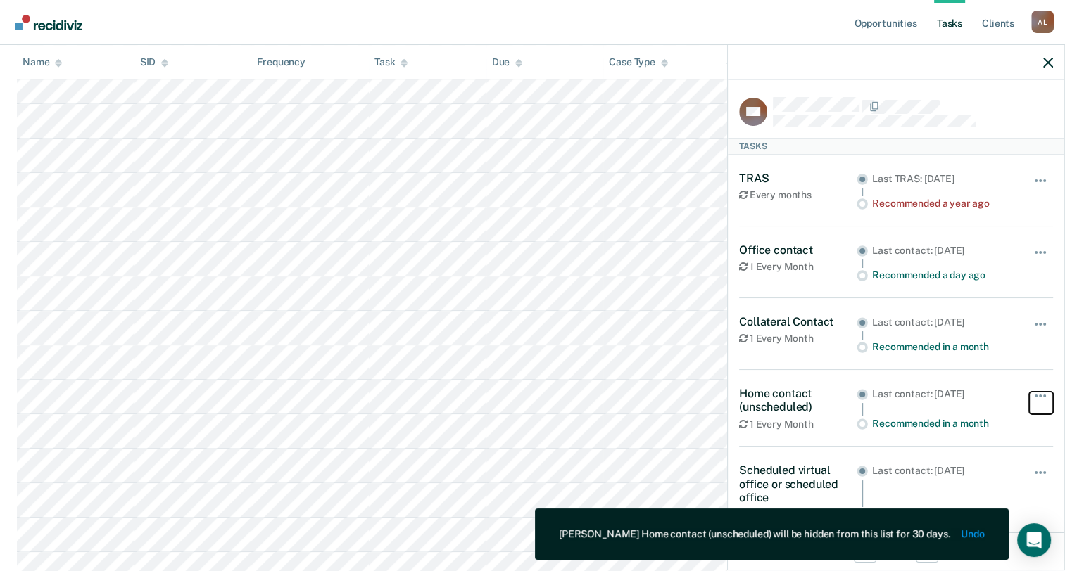
click at [1029, 398] on button "button" at bounding box center [1041, 403] width 24 height 23
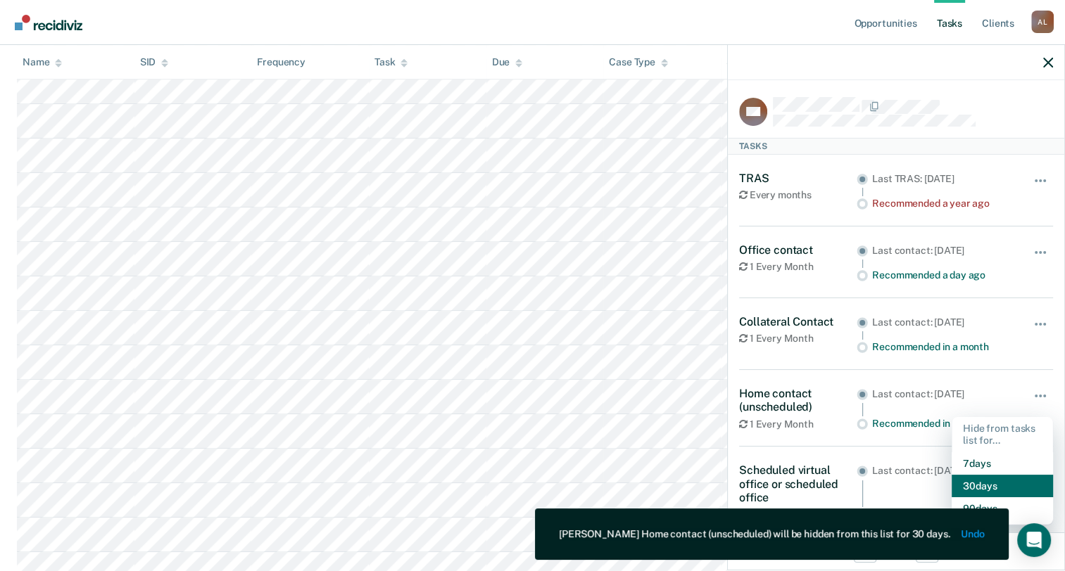
click at [985, 481] on button "30 days" at bounding box center [1001, 486] width 101 height 23
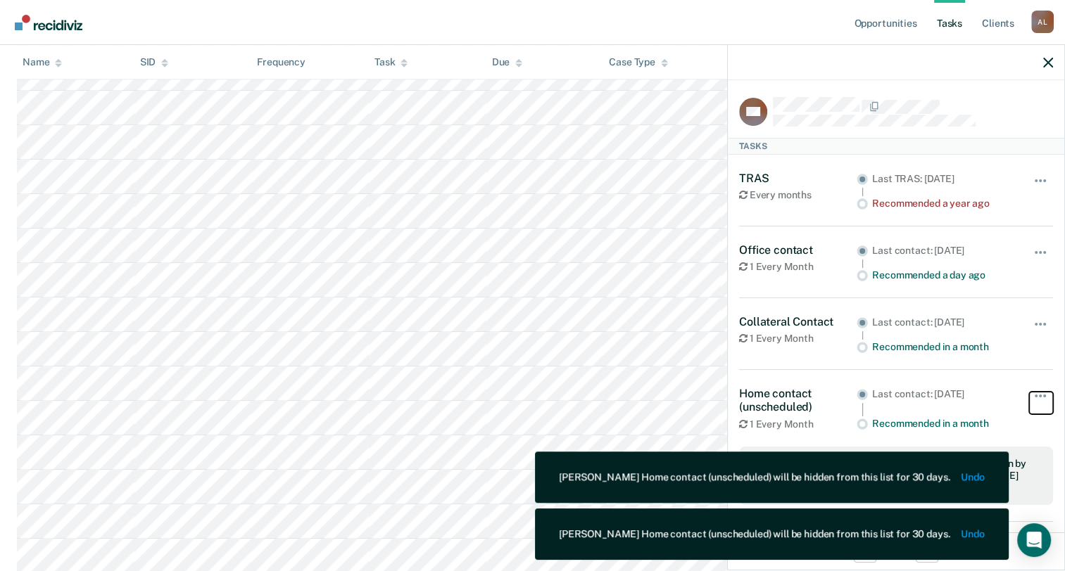
scroll to position [1126, 0]
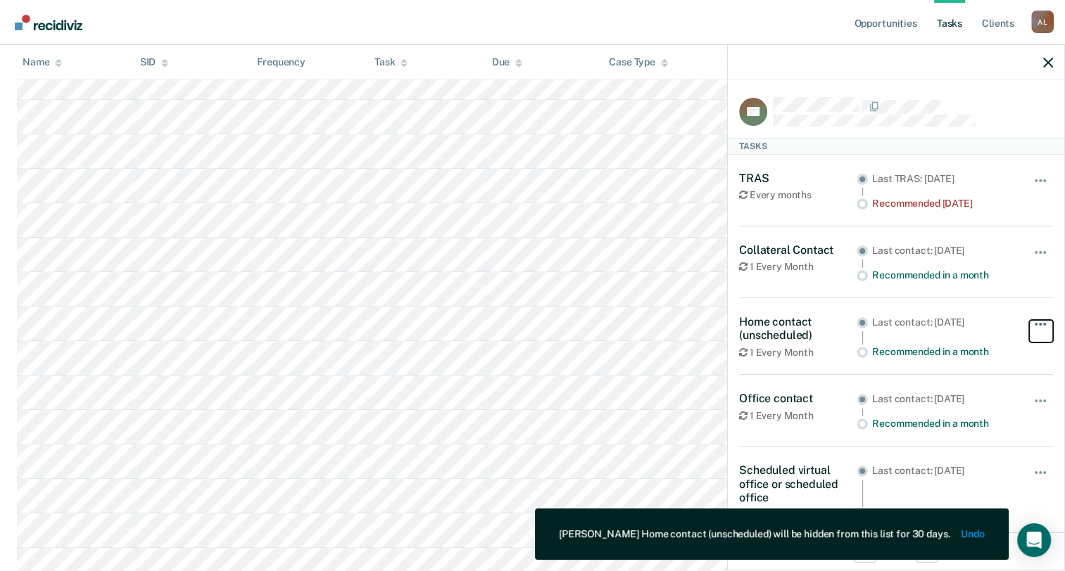
click at [1030, 324] on button "button" at bounding box center [1041, 331] width 24 height 23
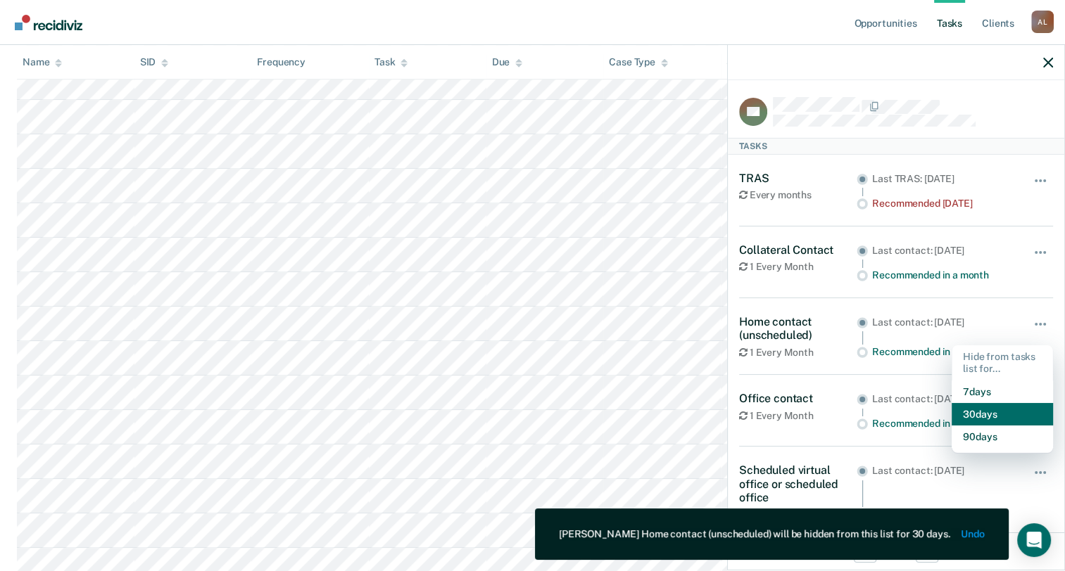
click at [998, 412] on button "30 days" at bounding box center [1001, 414] width 101 height 23
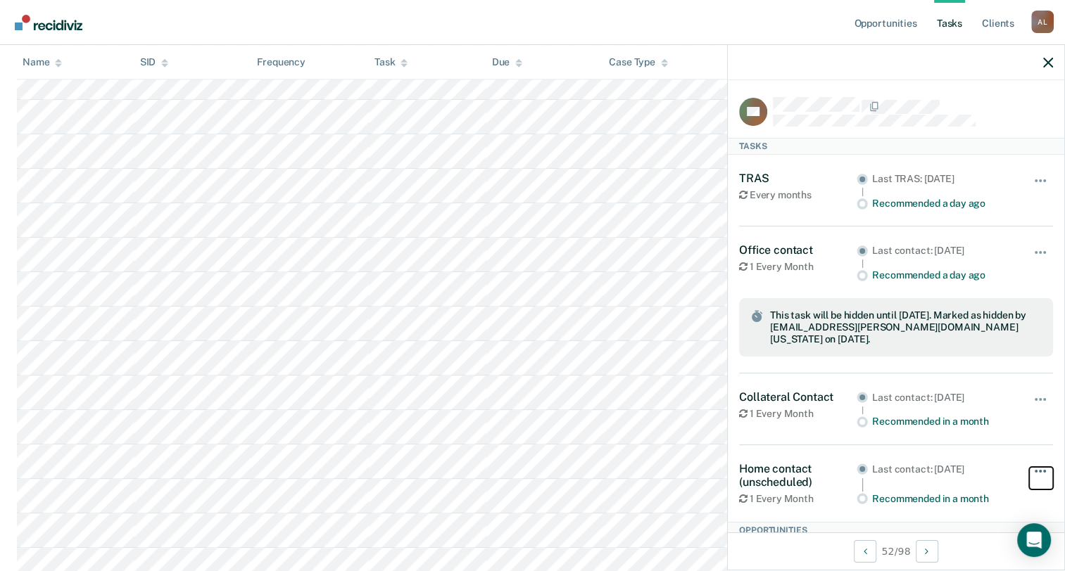
click at [1029, 473] on button "button" at bounding box center [1041, 478] width 24 height 23
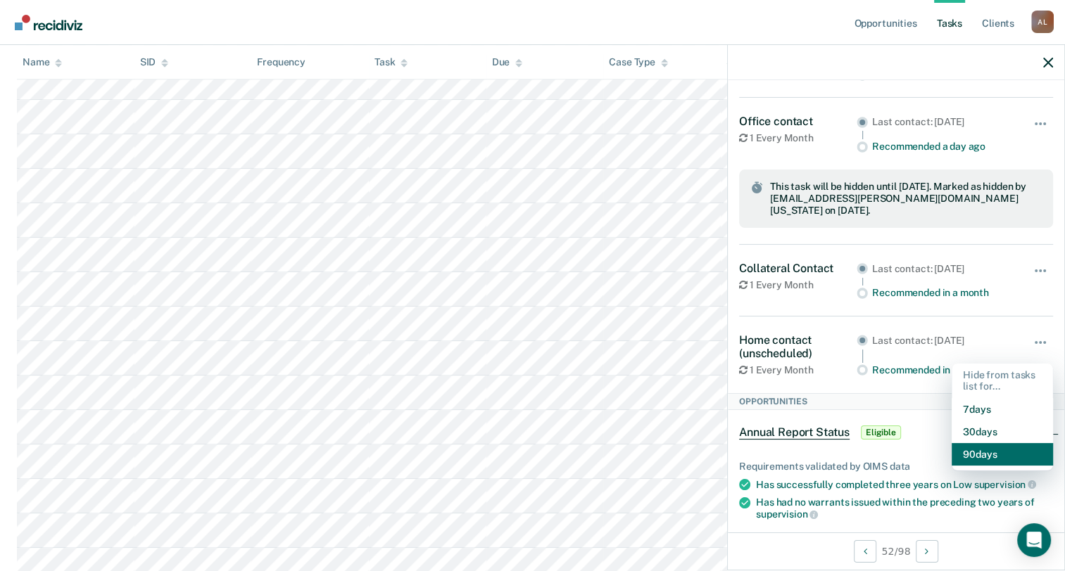
scroll to position [141, 0]
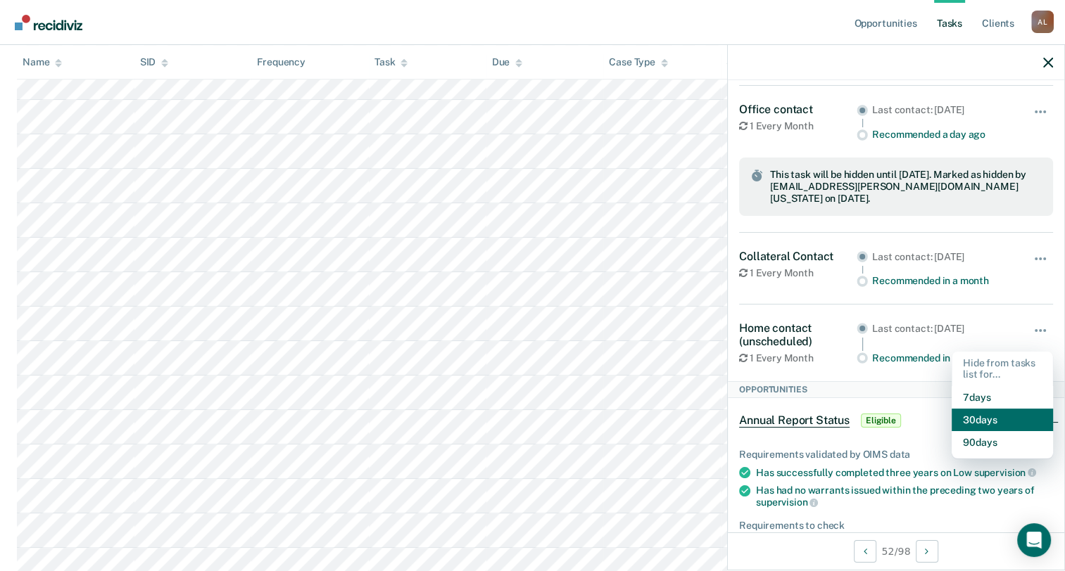
click at [990, 415] on button "30 days" at bounding box center [1001, 420] width 101 height 23
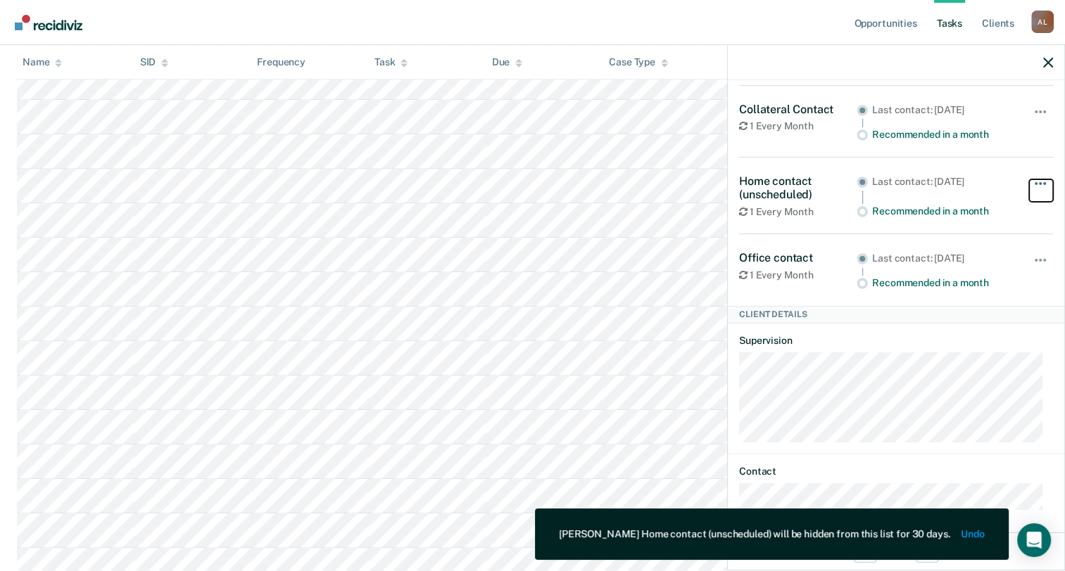
click at [1029, 180] on button "button" at bounding box center [1041, 190] width 24 height 23
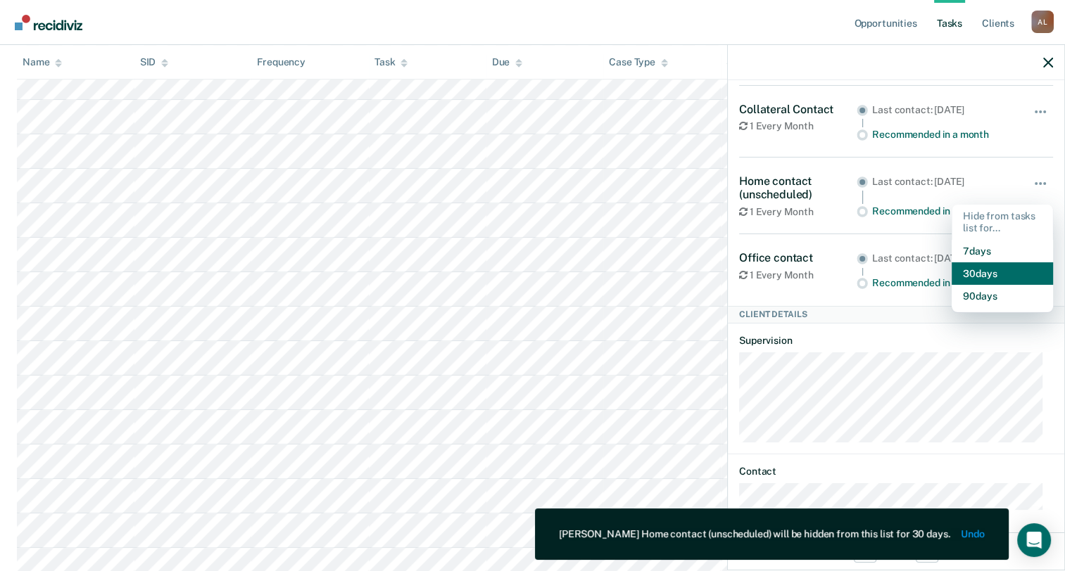
click at [966, 275] on button "30 days" at bounding box center [1001, 274] width 101 height 23
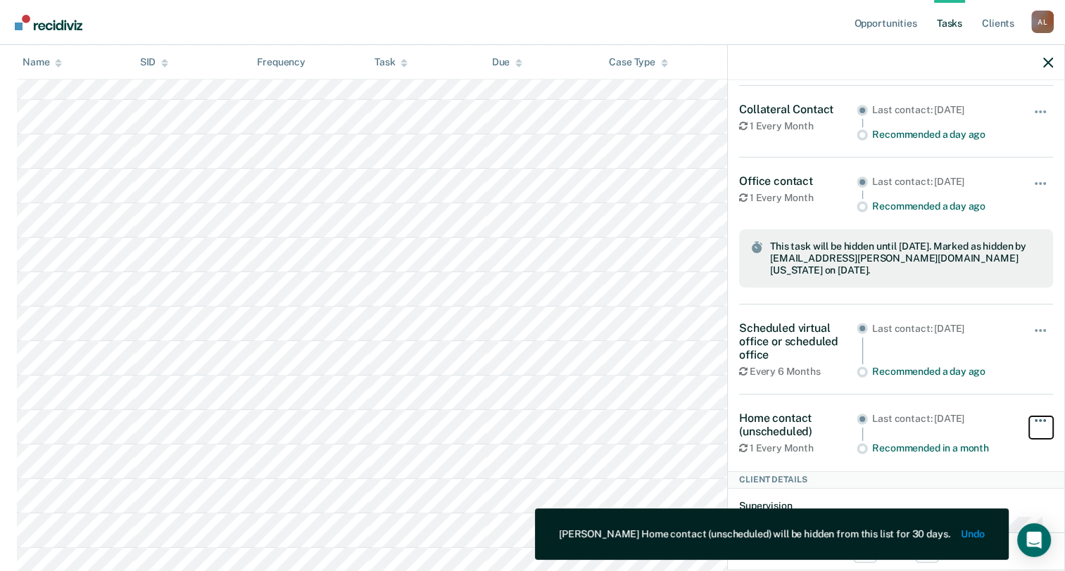
click at [1029, 422] on button "button" at bounding box center [1041, 428] width 24 height 23
click at [991, 500] on button "30 days" at bounding box center [1001, 511] width 101 height 23
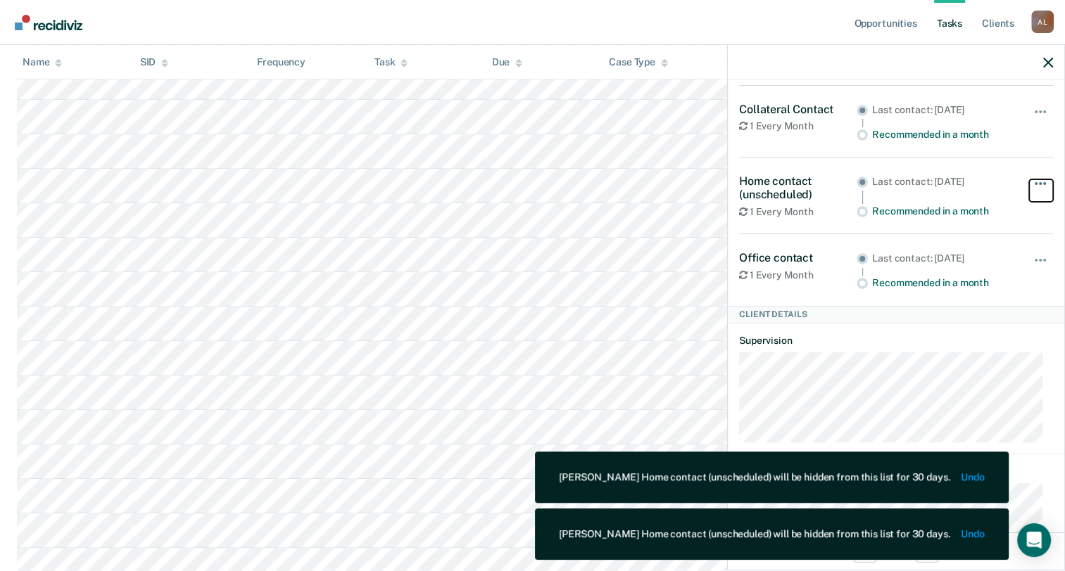
click at [1032, 179] on button "button" at bounding box center [1041, 190] width 24 height 23
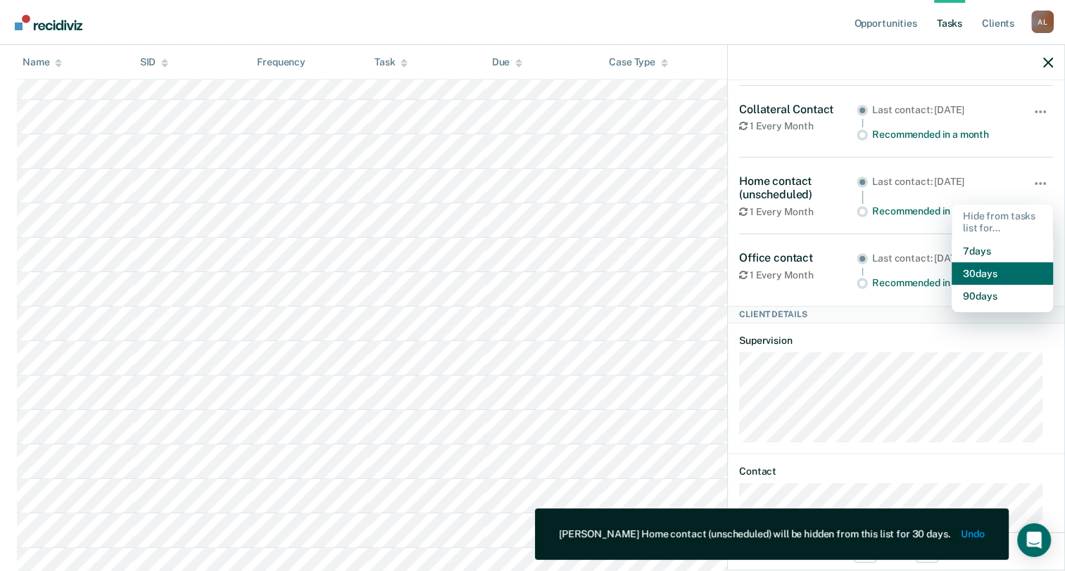
click at [992, 266] on button "30 days" at bounding box center [1001, 274] width 101 height 23
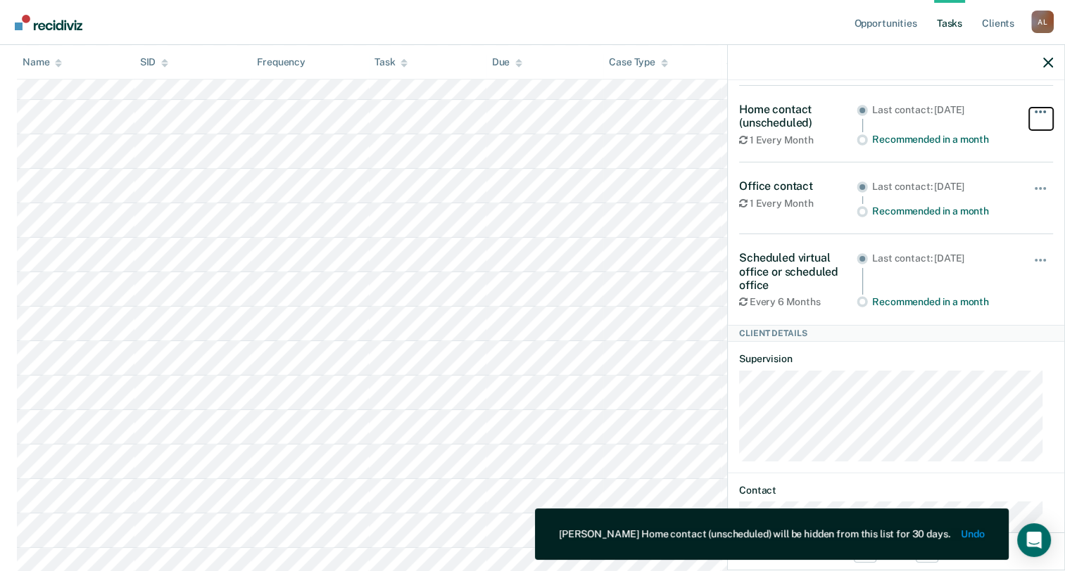
click at [1039, 110] on span "button" at bounding box center [1040, 111] width 3 height 3
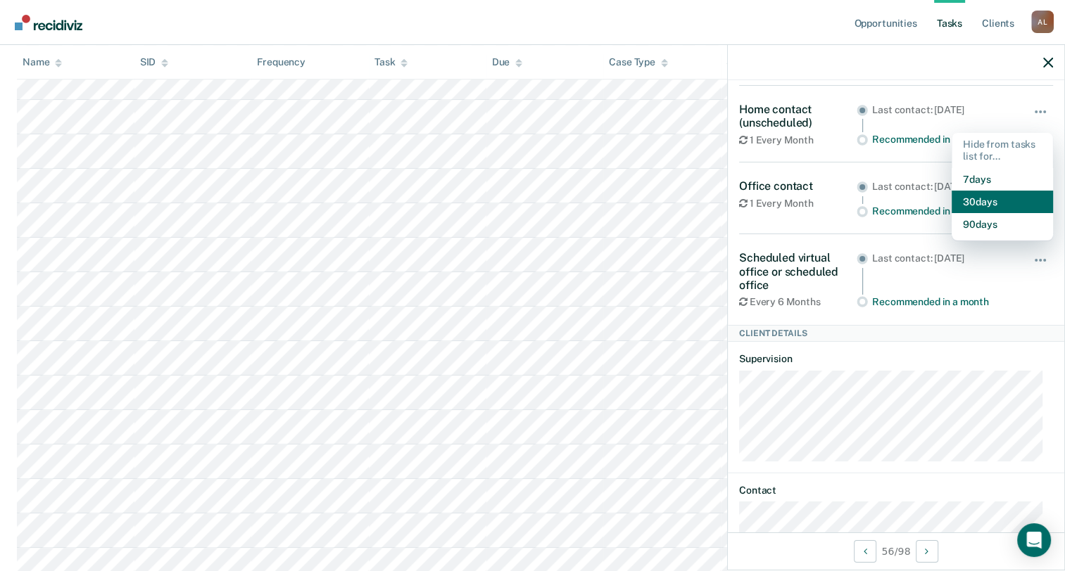
click at [986, 205] on button "30 days" at bounding box center [1001, 202] width 101 height 23
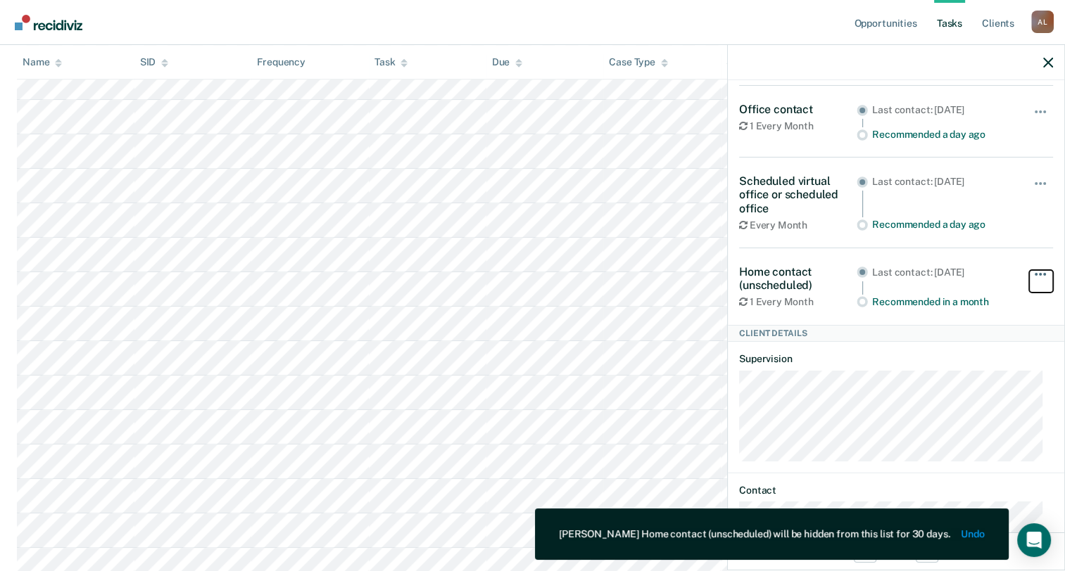
click at [1030, 273] on button "button" at bounding box center [1041, 281] width 24 height 23
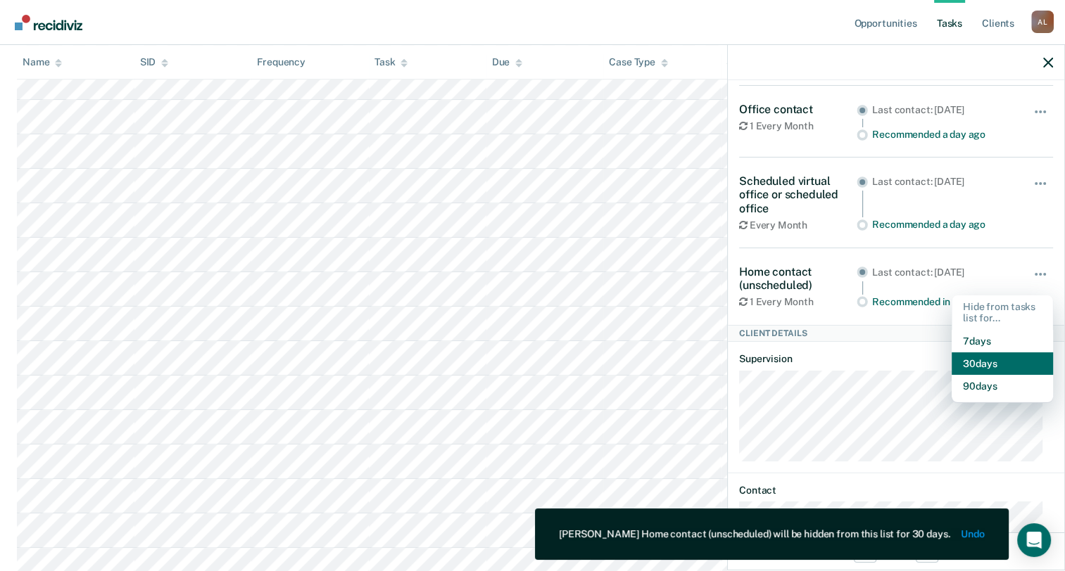
click at [985, 364] on button "30 days" at bounding box center [1001, 364] width 101 height 23
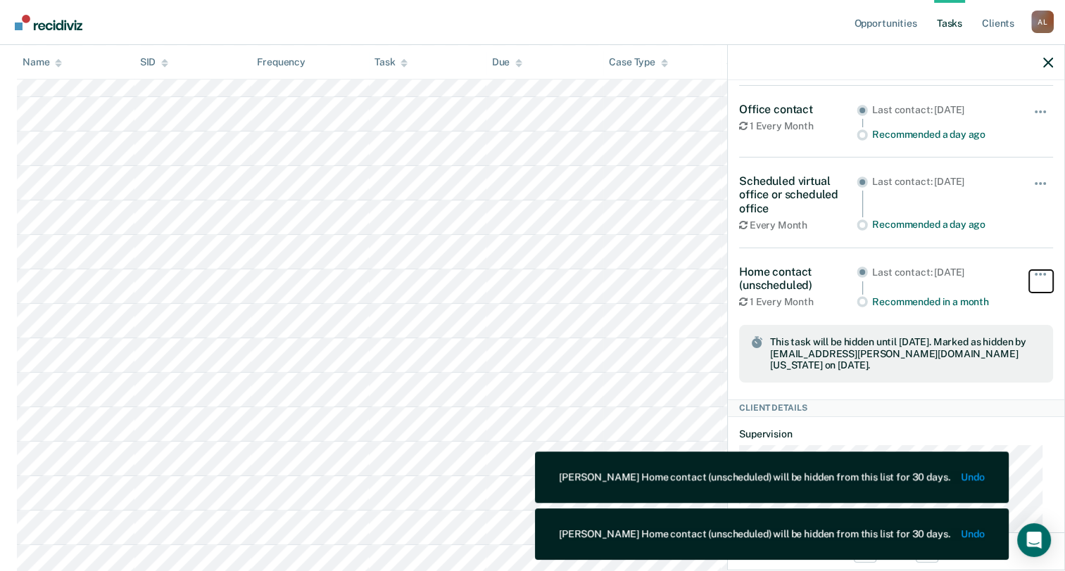
scroll to position [1337, 0]
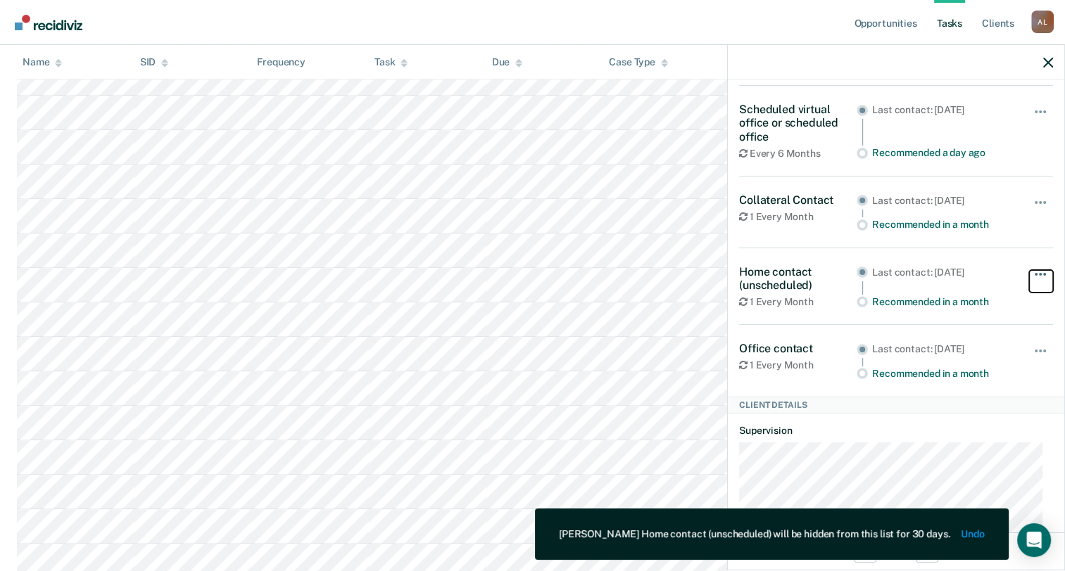
click at [1043, 273] on span "button" at bounding box center [1044, 274] width 3 height 3
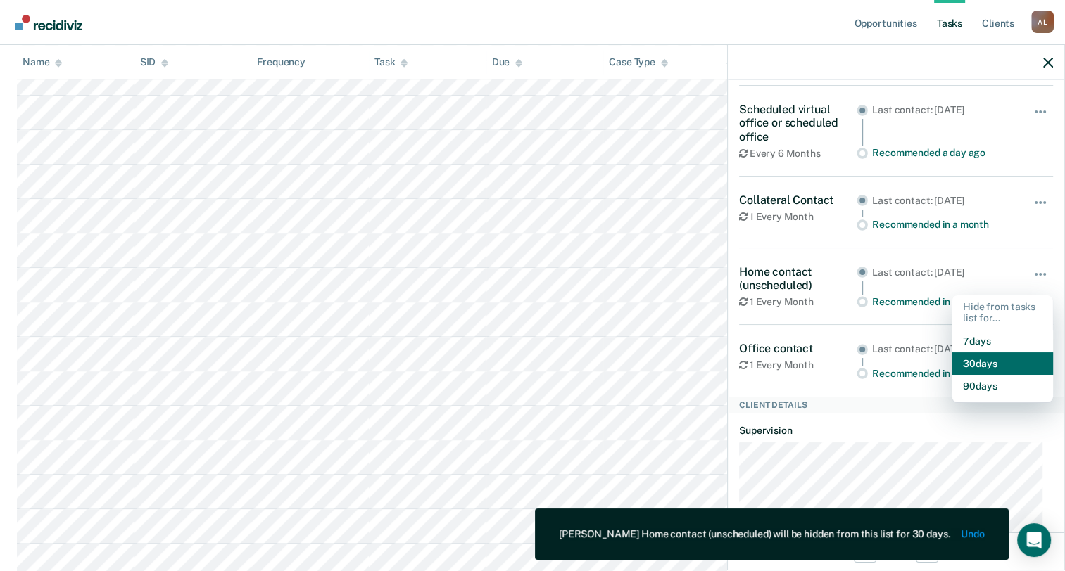
click at [968, 367] on button "30 days" at bounding box center [1001, 364] width 101 height 23
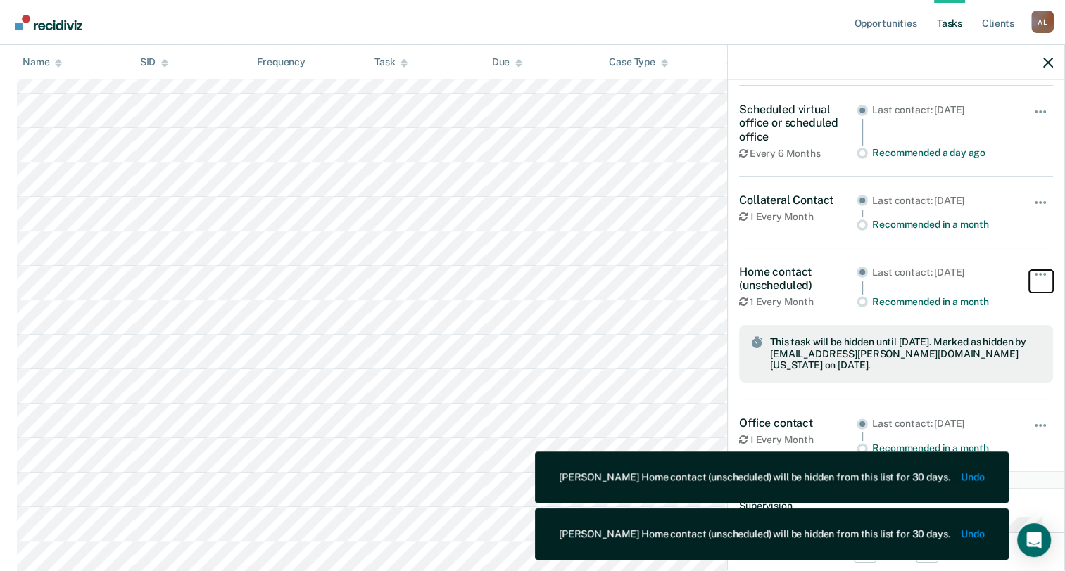
scroll to position [1478, 0]
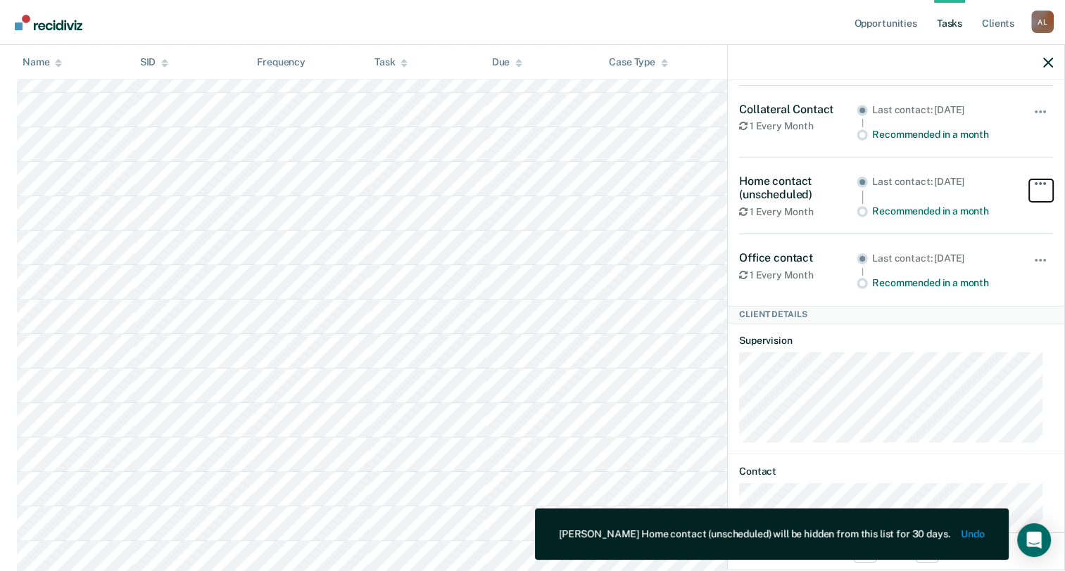
click at [1043, 182] on span "button" at bounding box center [1044, 183] width 3 height 3
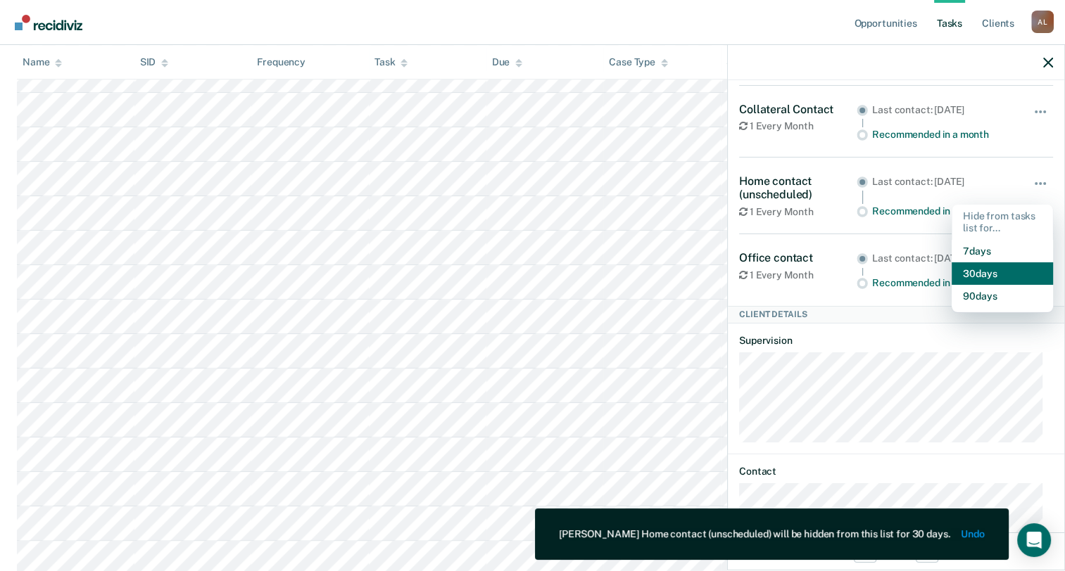
click at [1004, 267] on button "30 days" at bounding box center [1001, 274] width 101 height 23
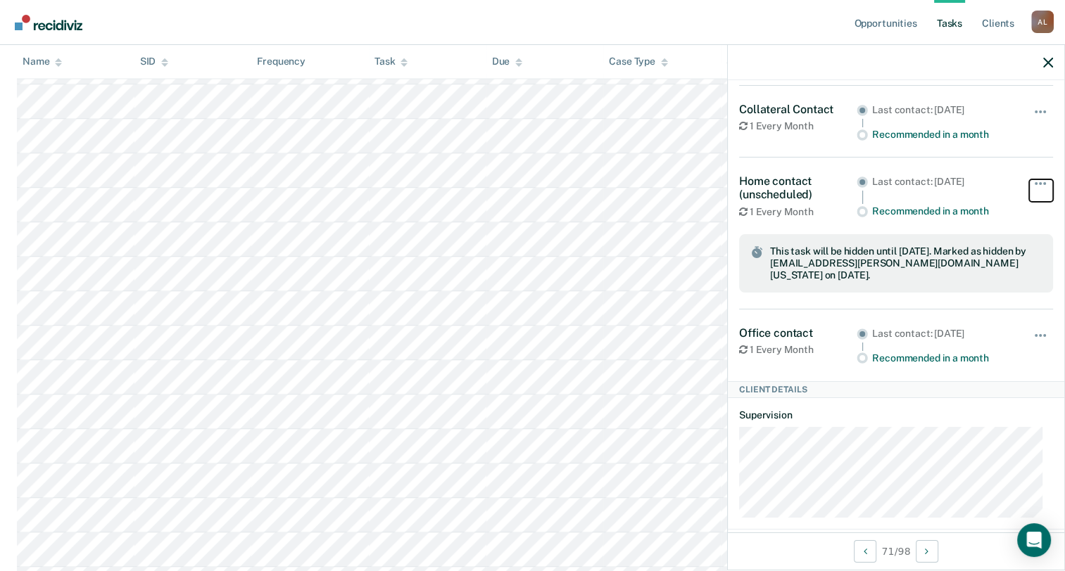
scroll to position [1971, 0]
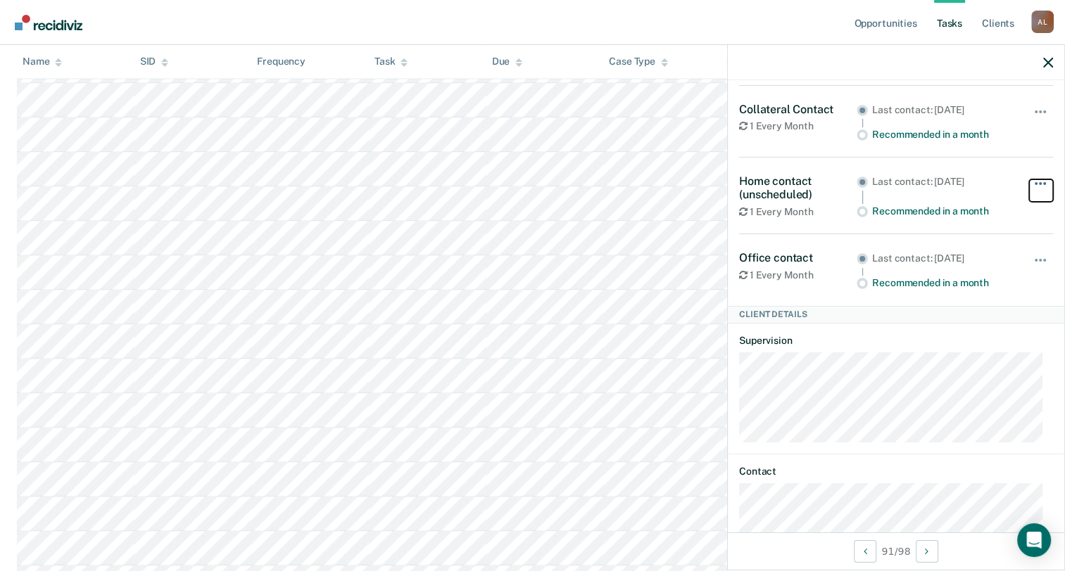
drag, startPoint x: 1027, startPoint y: 184, endPoint x: 999, endPoint y: 261, distance: 81.7
click at [1029, 185] on button "button" at bounding box center [1041, 190] width 24 height 23
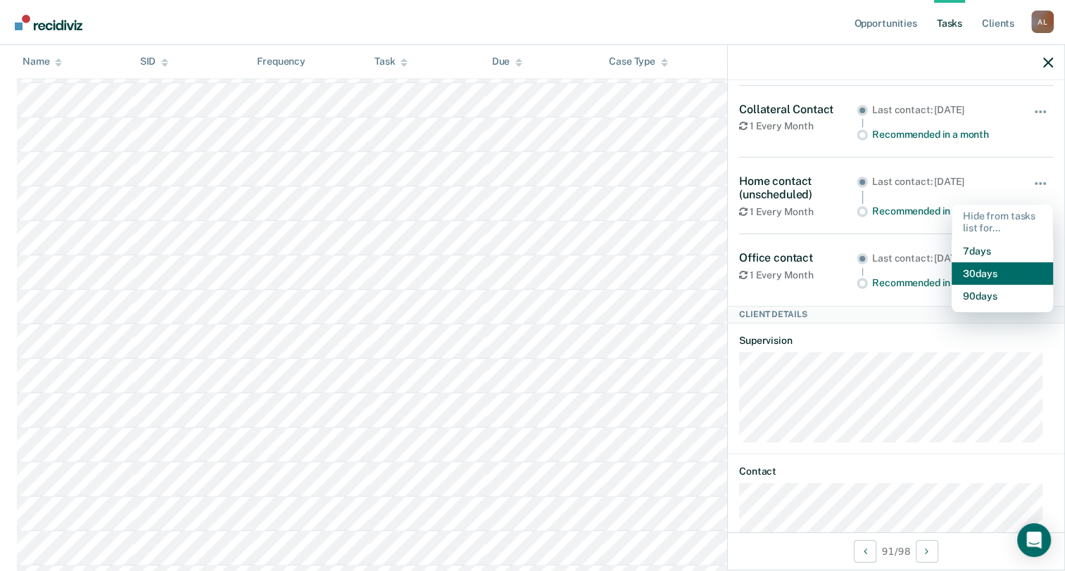
click at [991, 273] on button "30 days" at bounding box center [1001, 274] width 101 height 23
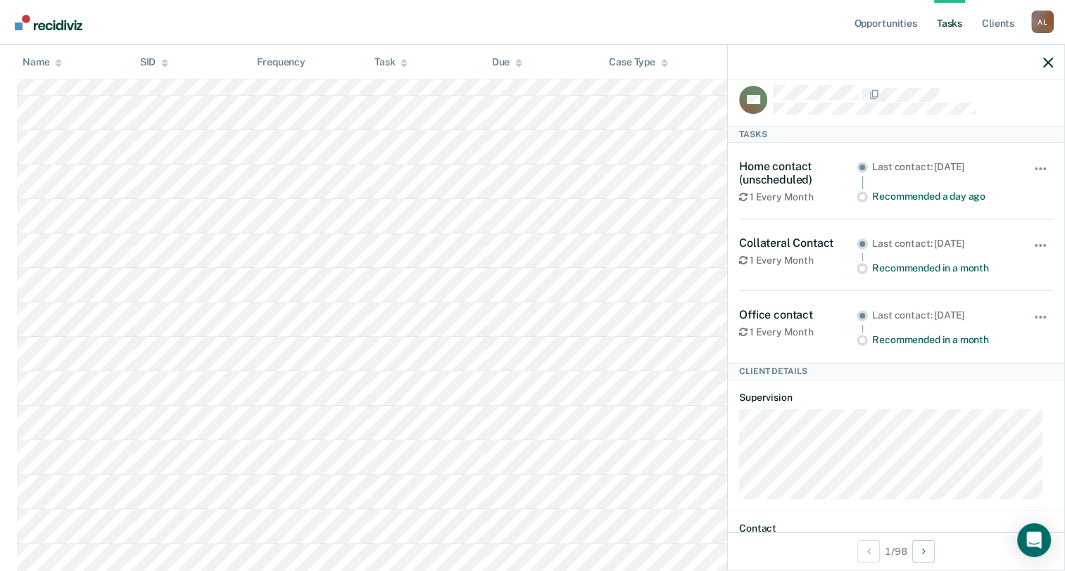
scroll to position [0, 0]
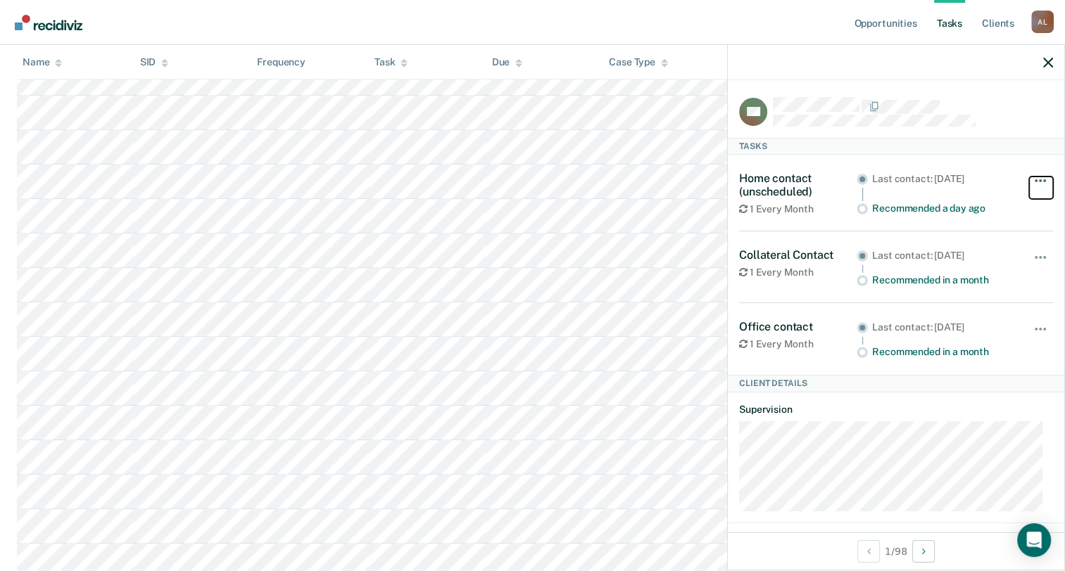
click at [1037, 182] on button "button" at bounding box center [1041, 188] width 24 height 23
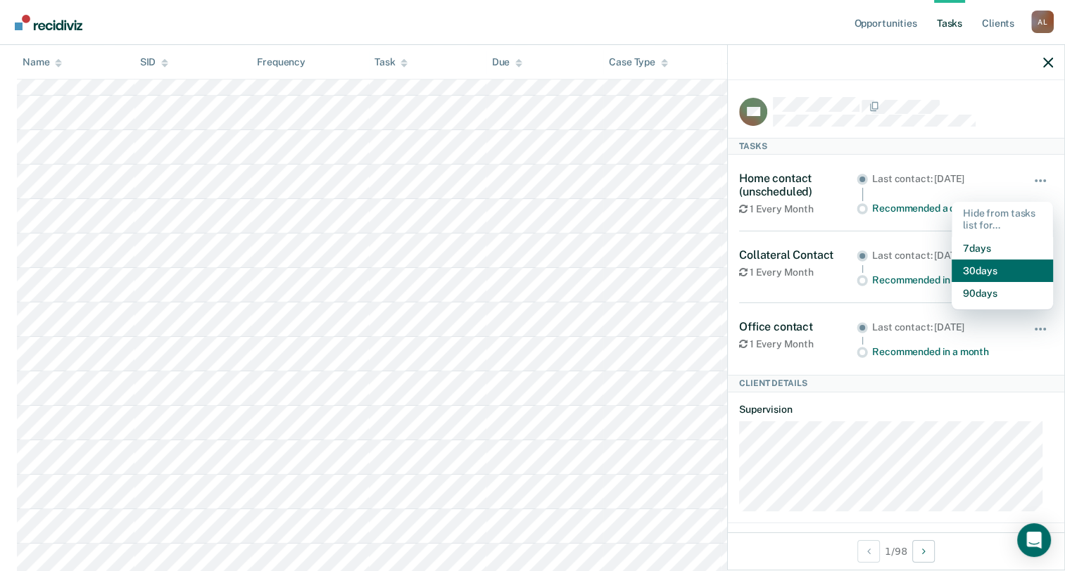
click at [999, 267] on button "30 days" at bounding box center [1001, 271] width 101 height 23
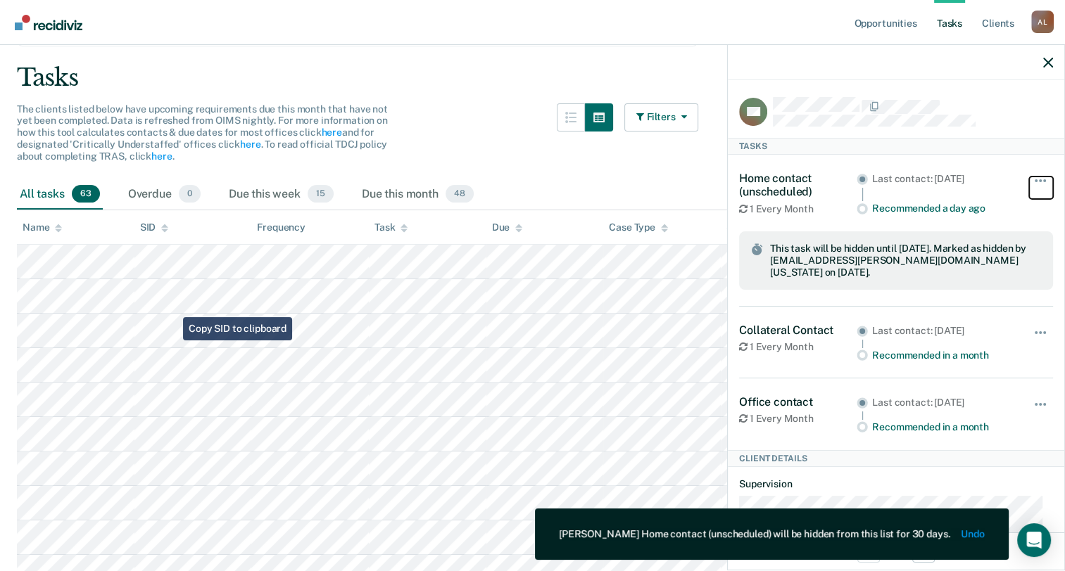
scroll to position [14, 0]
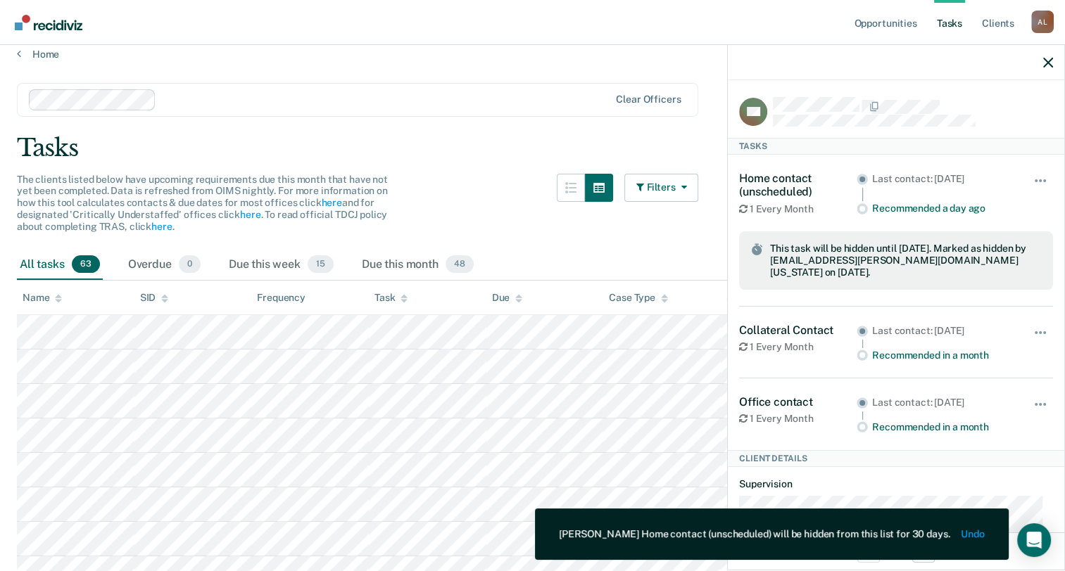
click at [543, 152] on div "Tasks" at bounding box center [532, 148] width 1031 height 29
click at [1044, 65] on icon "button" at bounding box center [1048, 63] width 10 height 10
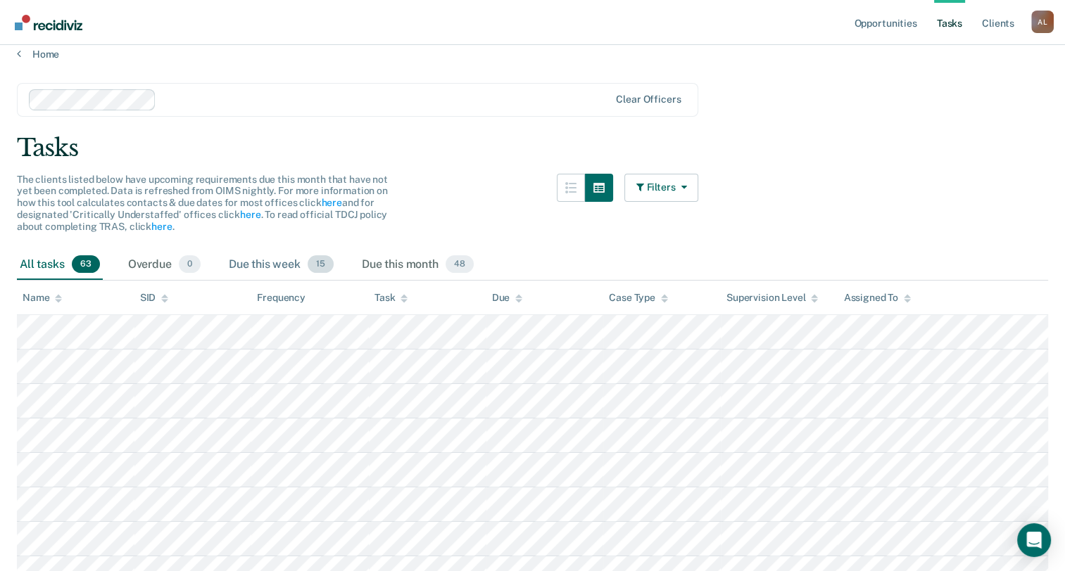
click at [327, 263] on span "15" at bounding box center [321, 264] width 26 height 18
click at [538, 177] on div "The clients listed below have upcoming requirements due this month that have no…" at bounding box center [357, 212] width 681 height 76
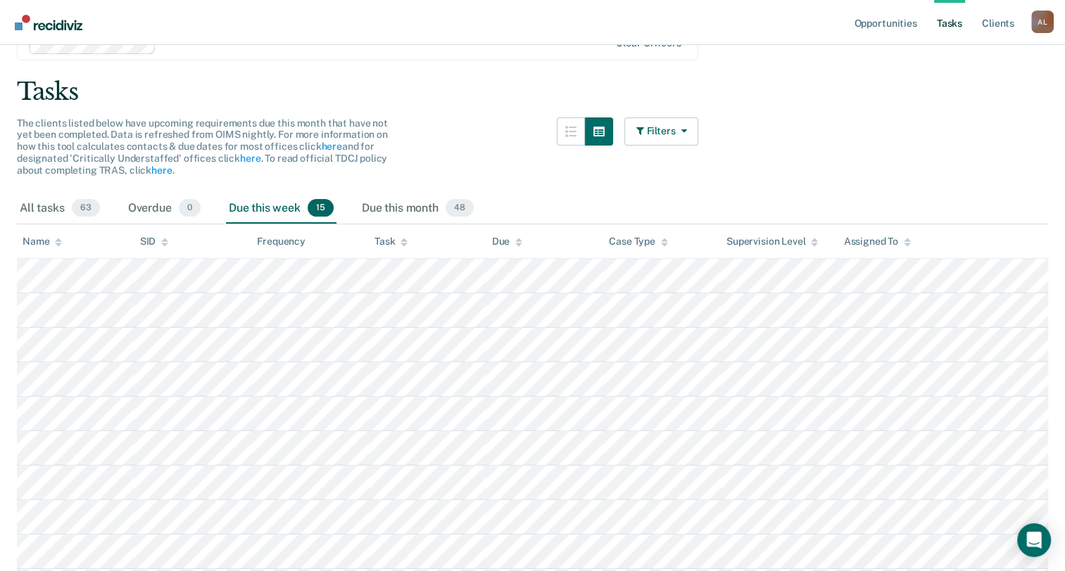
scroll to position [49, 0]
